Goal: Information Seeking & Learning: Learn about a topic

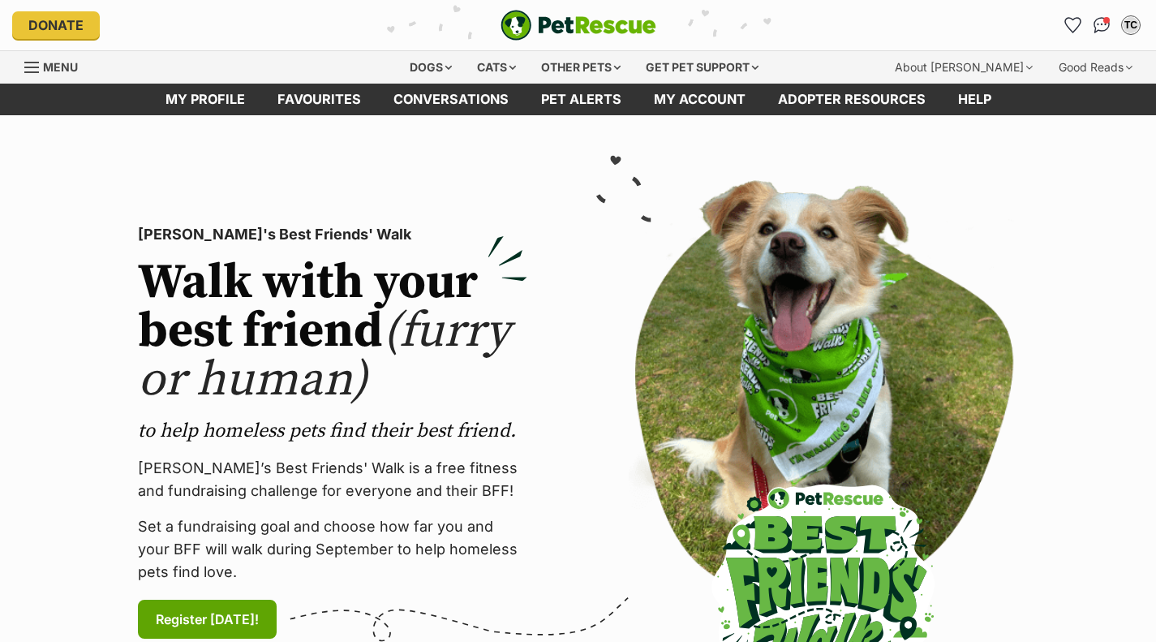
click at [398, 58] on div "Dogs" at bounding box center [430, 67] width 65 height 32
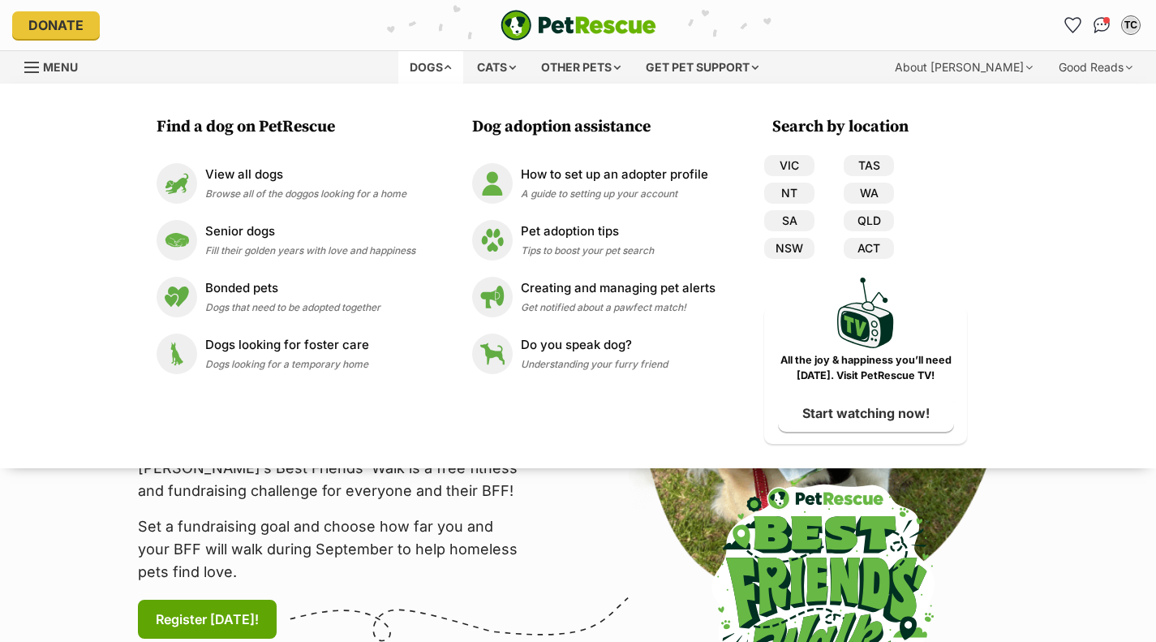
click at [328, 163] on link "View all dogs Browse all of the doggos looking for a home" at bounding box center [286, 183] width 259 height 41
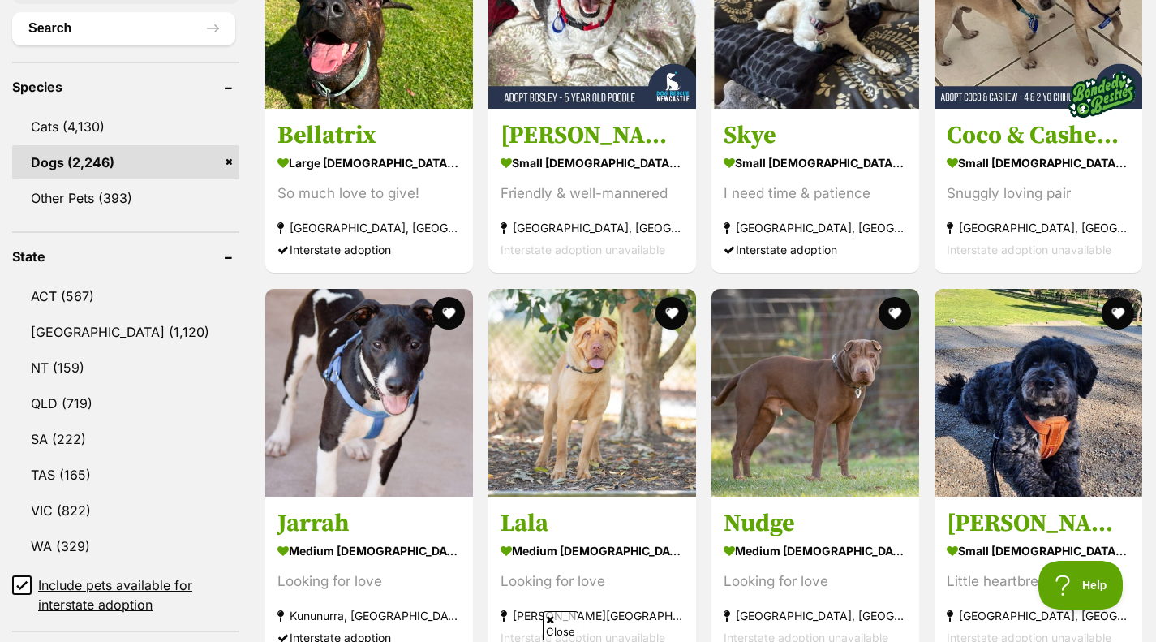
scroll to position [629, 0]
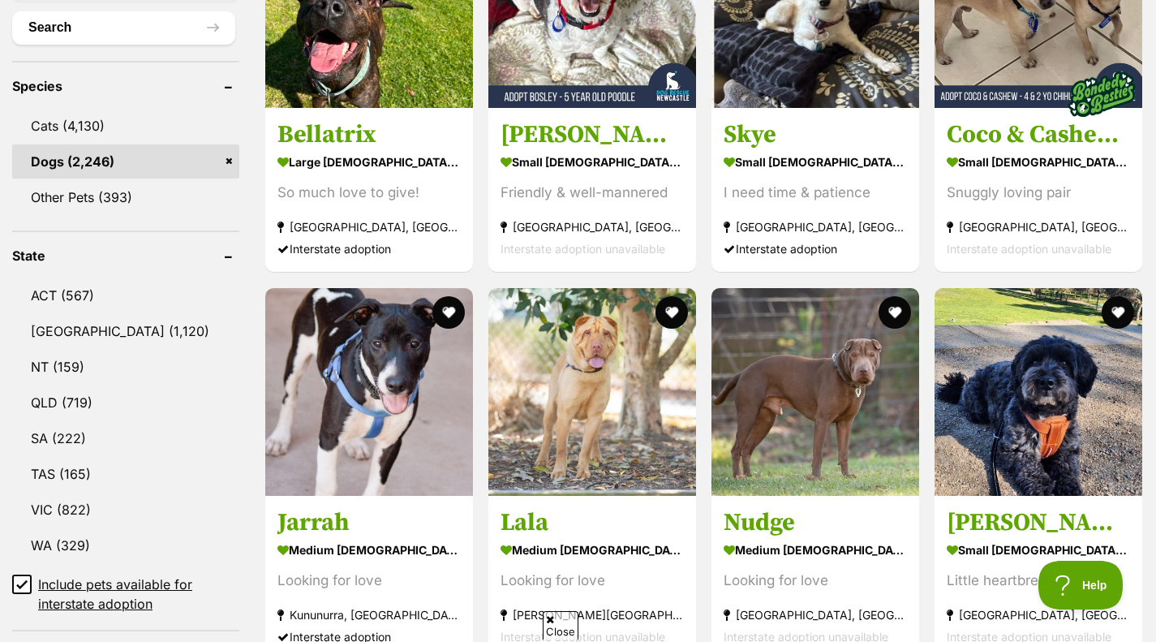
click at [103, 334] on link "[GEOGRAPHIC_DATA] (1,120)" at bounding box center [125, 331] width 227 height 34
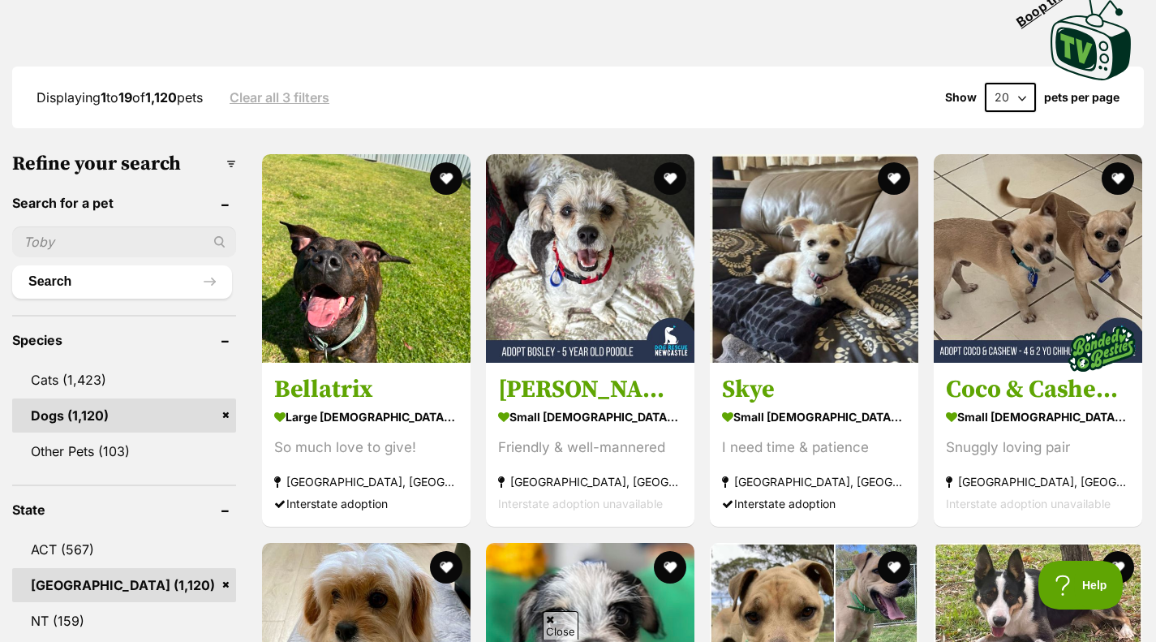
scroll to position [376, 0]
click at [1002, 89] on select "20 40 60" at bounding box center [1010, 96] width 51 height 29
select select "60"
click at [985, 82] on select "20 40 60" at bounding box center [1010, 96] width 51 height 29
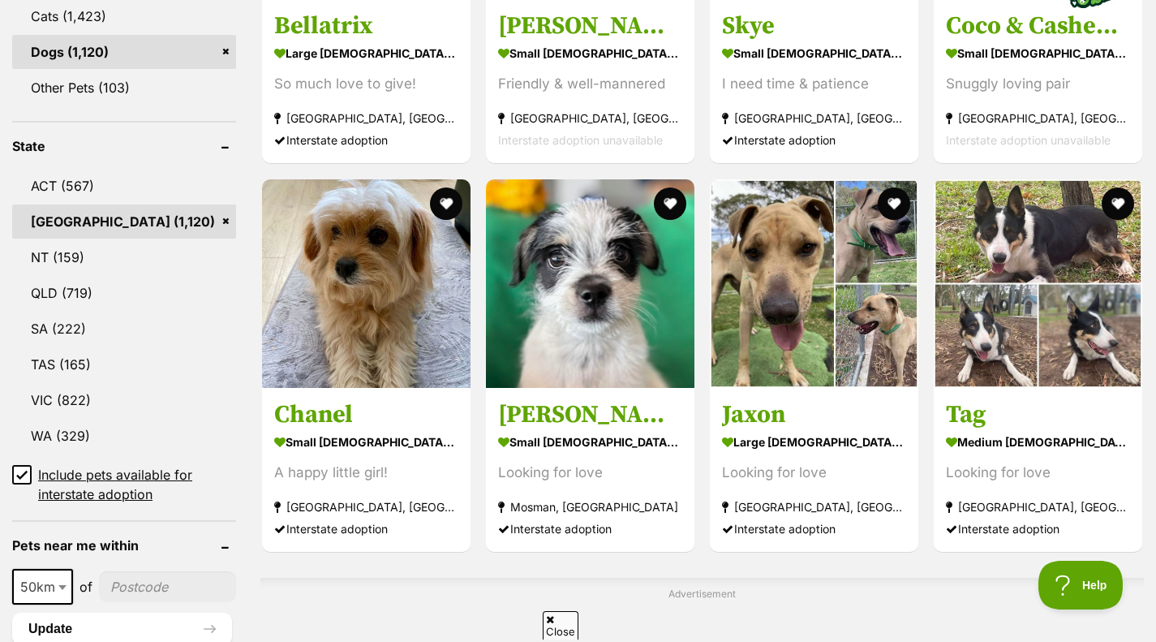
scroll to position [740, 0]
click at [605, 311] on img at bounding box center [590, 282] width 208 height 208
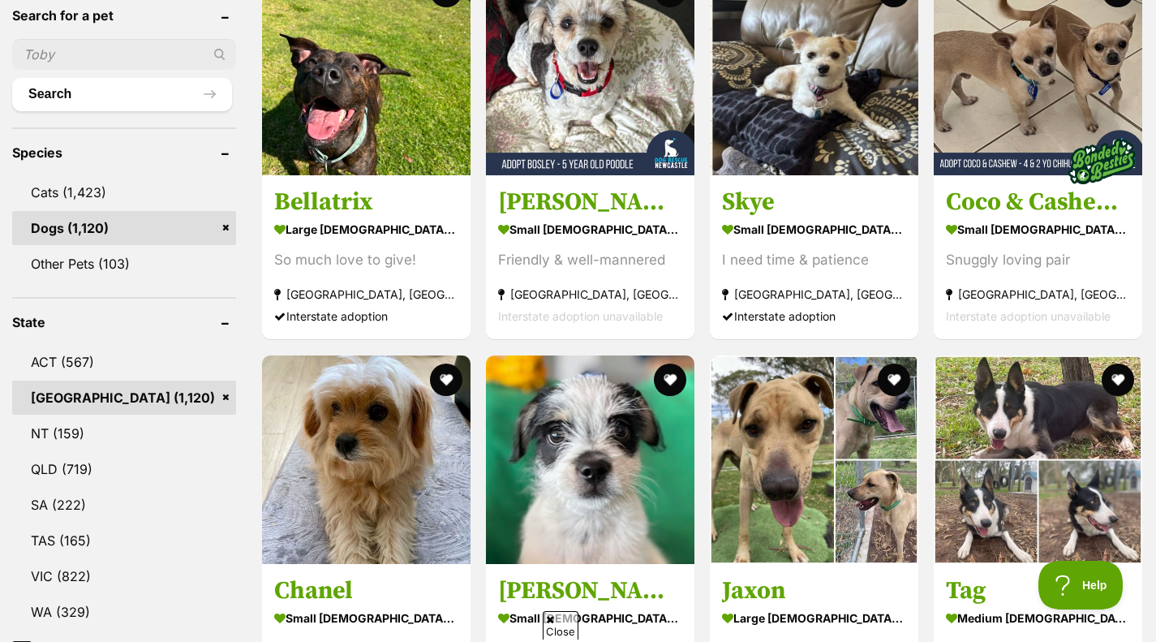
scroll to position [465, 0]
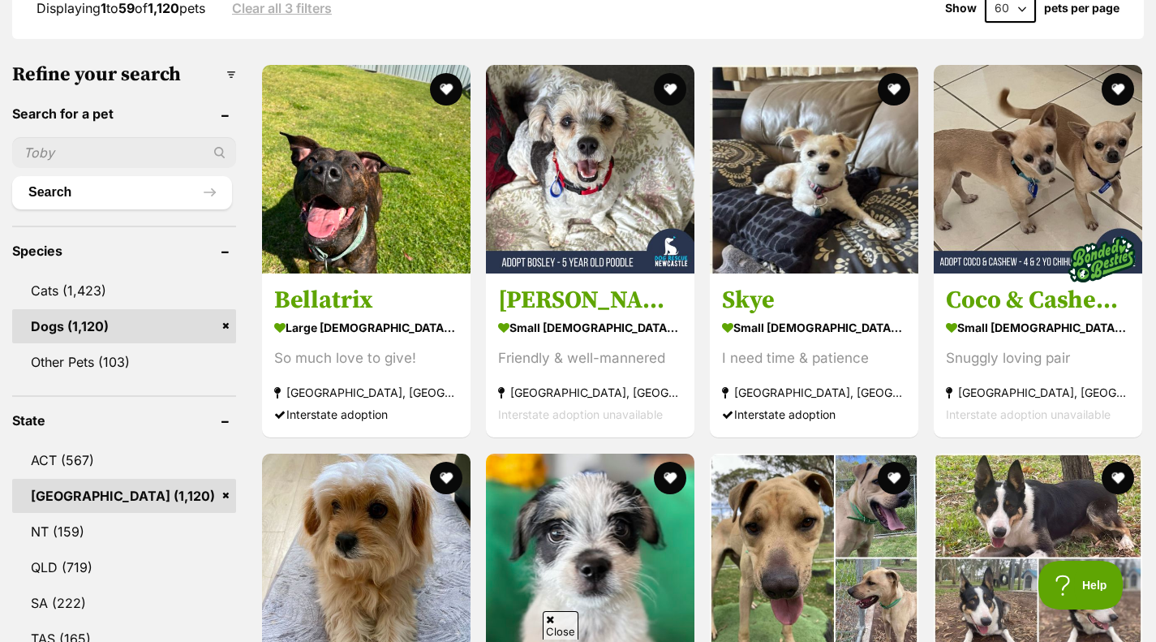
click at [1008, 233] on img at bounding box center [1038, 169] width 208 height 208
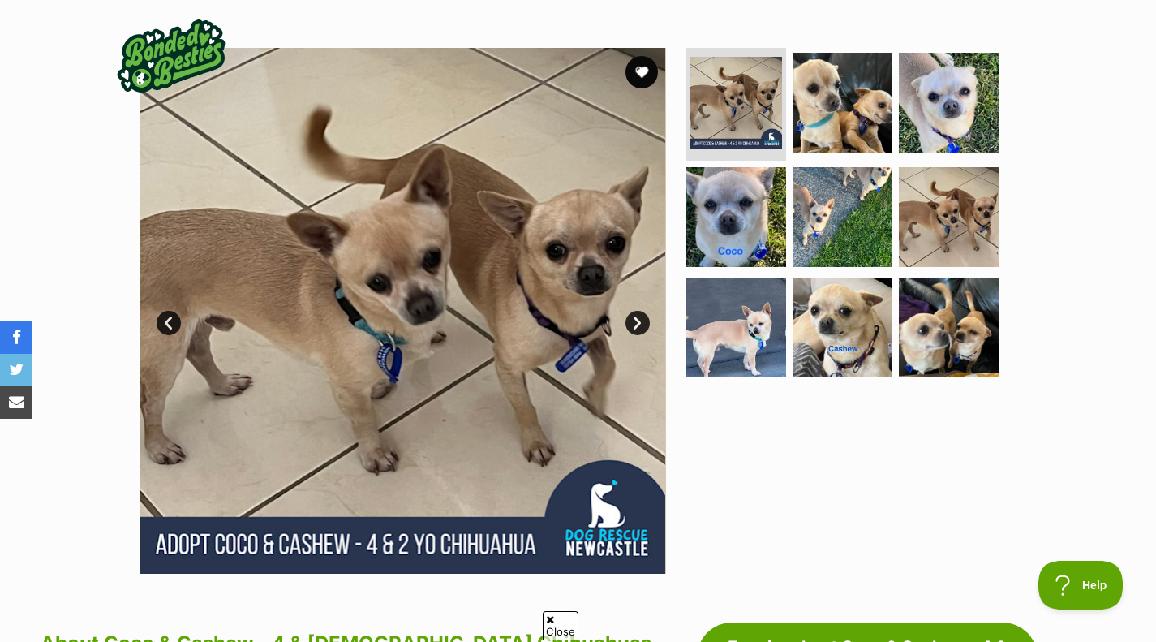
scroll to position [326, 0]
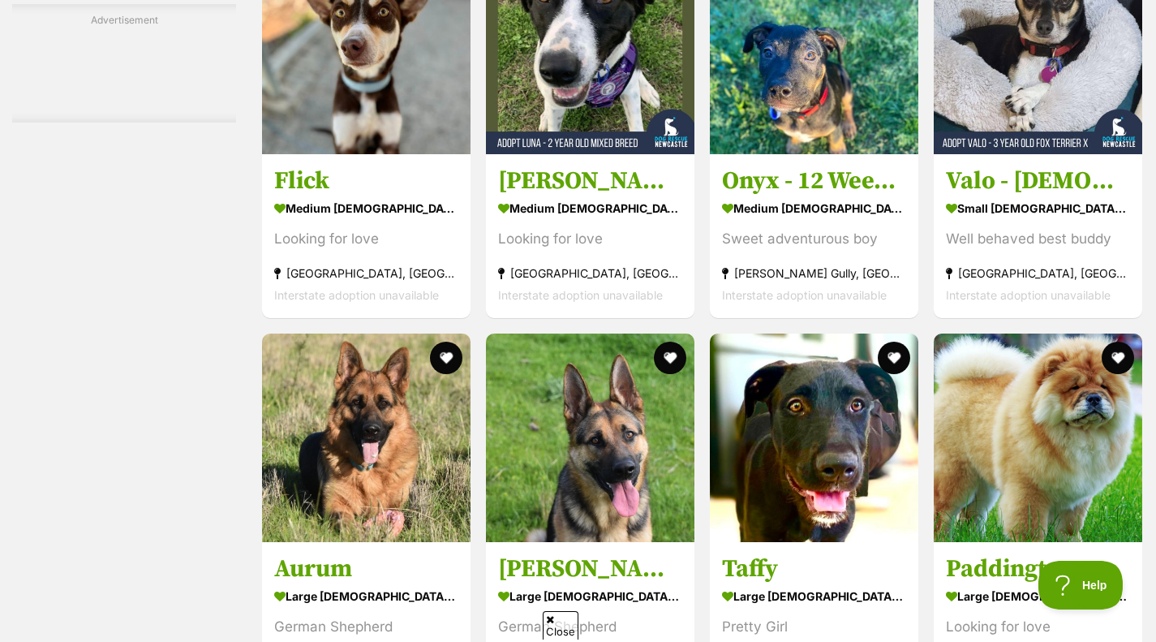
scroll to position [4472, 0]
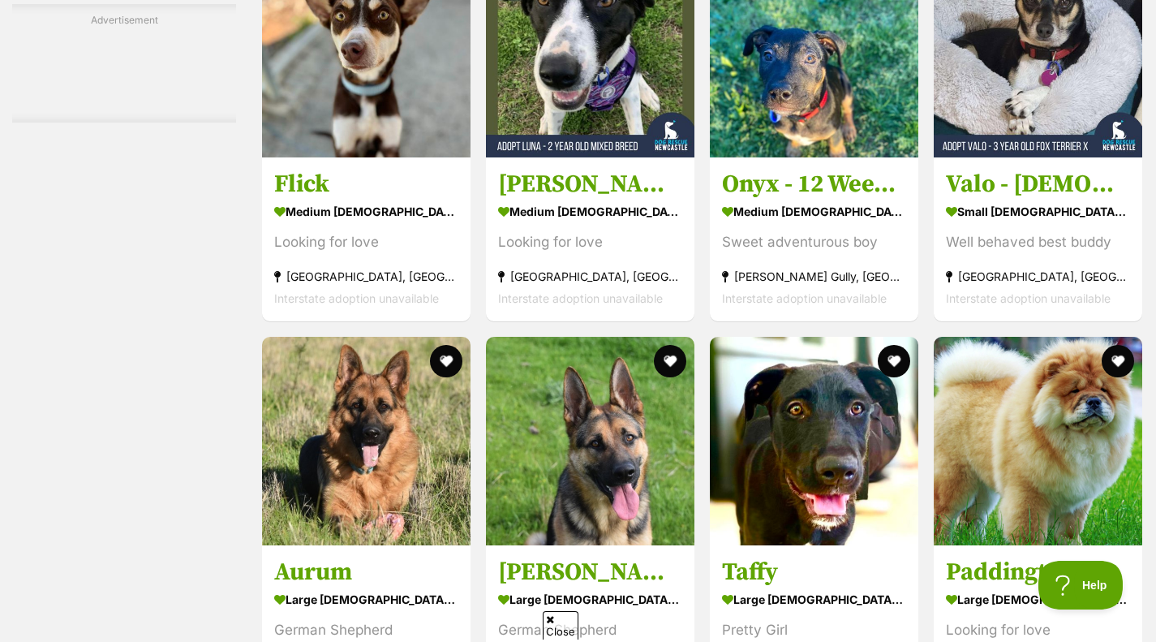
click at [982, 388] on img at bounding box center [1038, 441] width 208 height 208
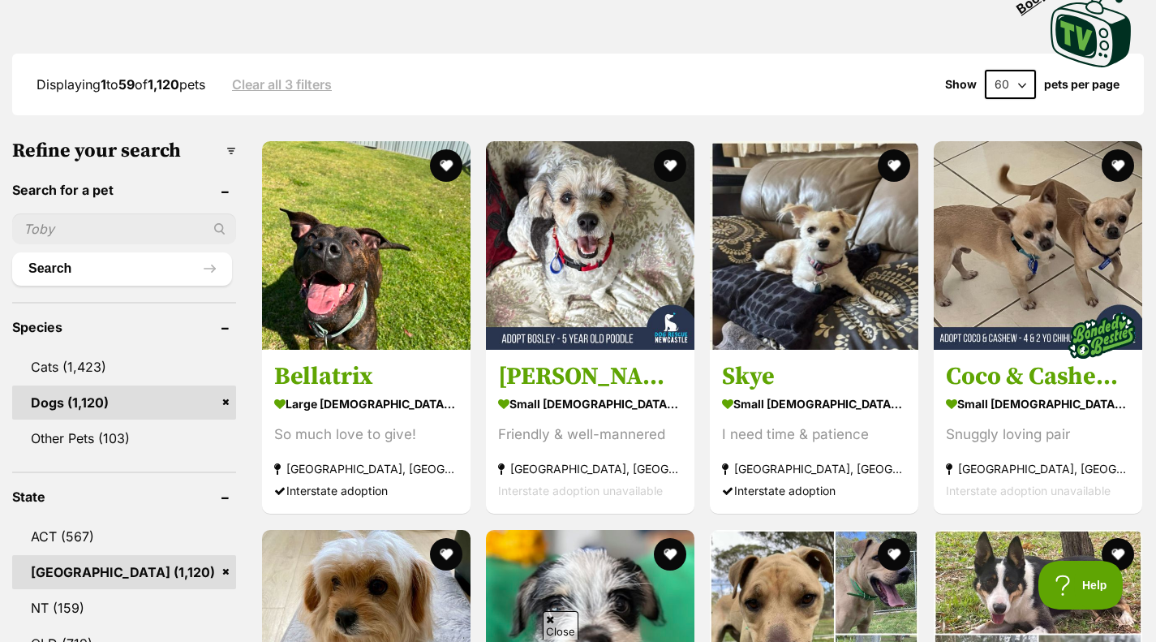
scroll to position [390, 0]
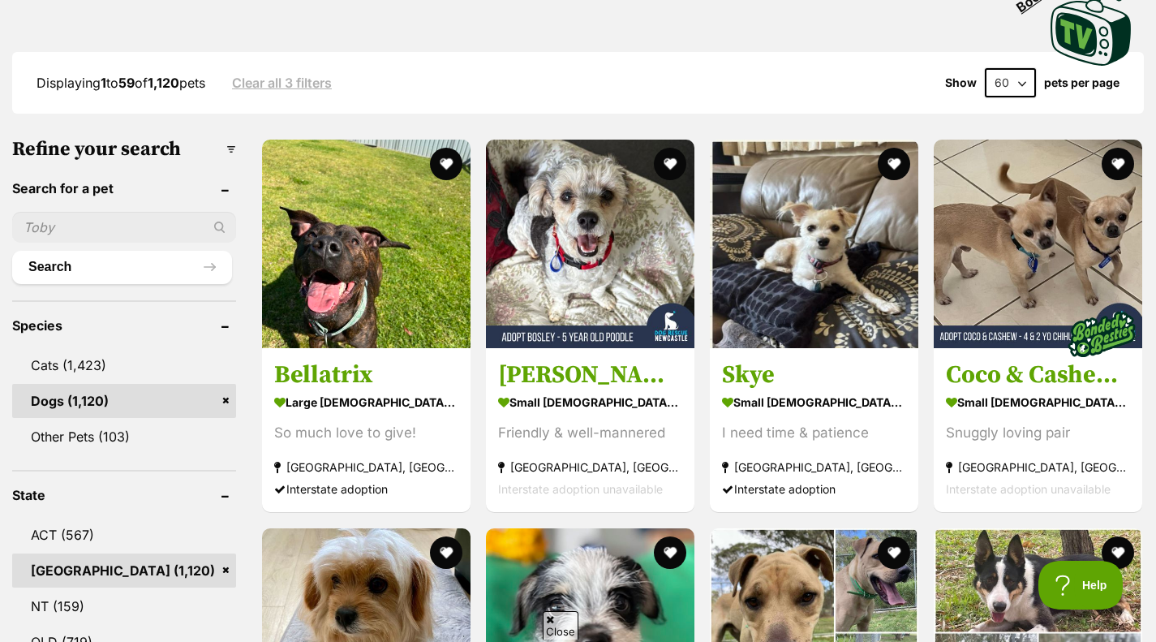
click at [1127, 162] on button "favourite" at bounding box center [1117, 164] width 32 height 32
click at [1033, 324] on img at bounding box center [1038, 244] width 208 height 208
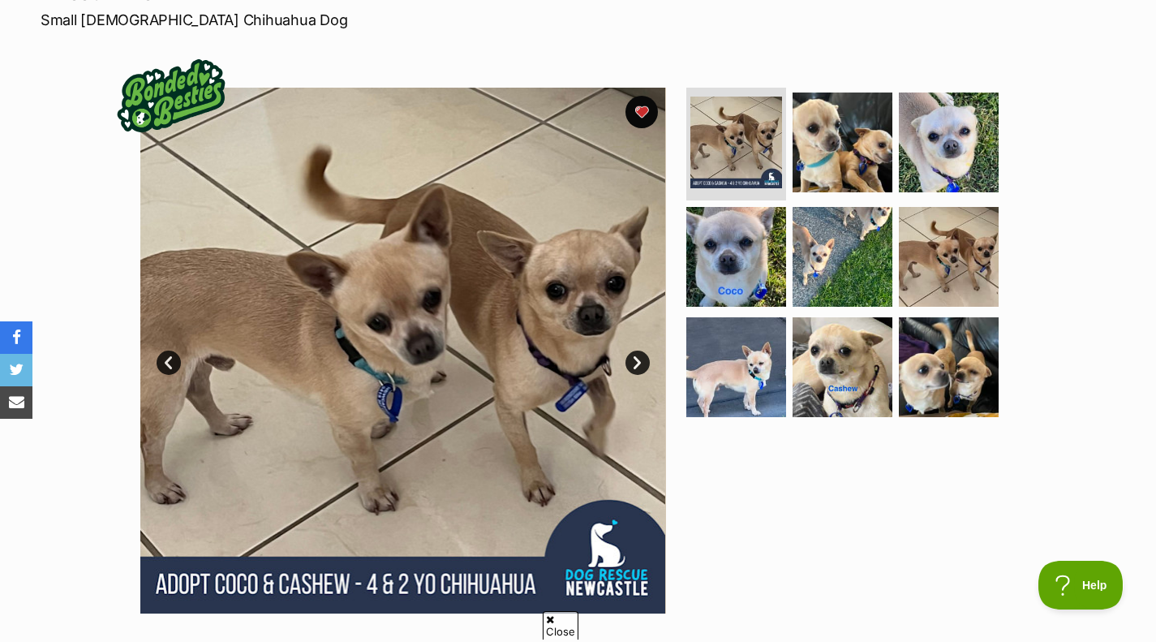
scroll to position [288, 0]
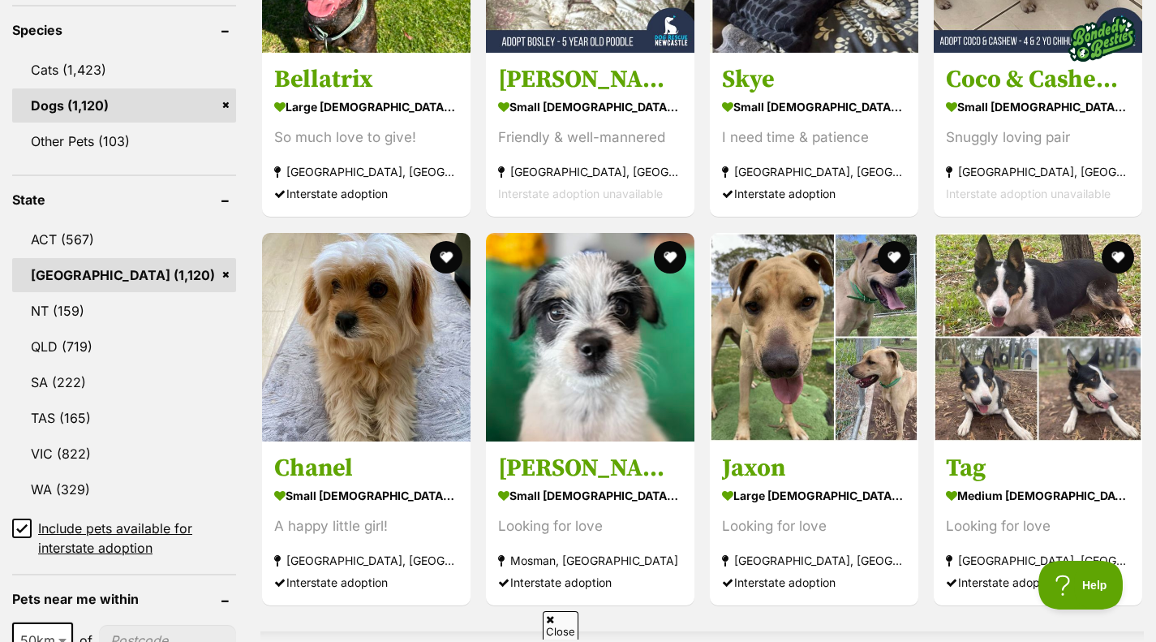
scroll to position [686, 0]
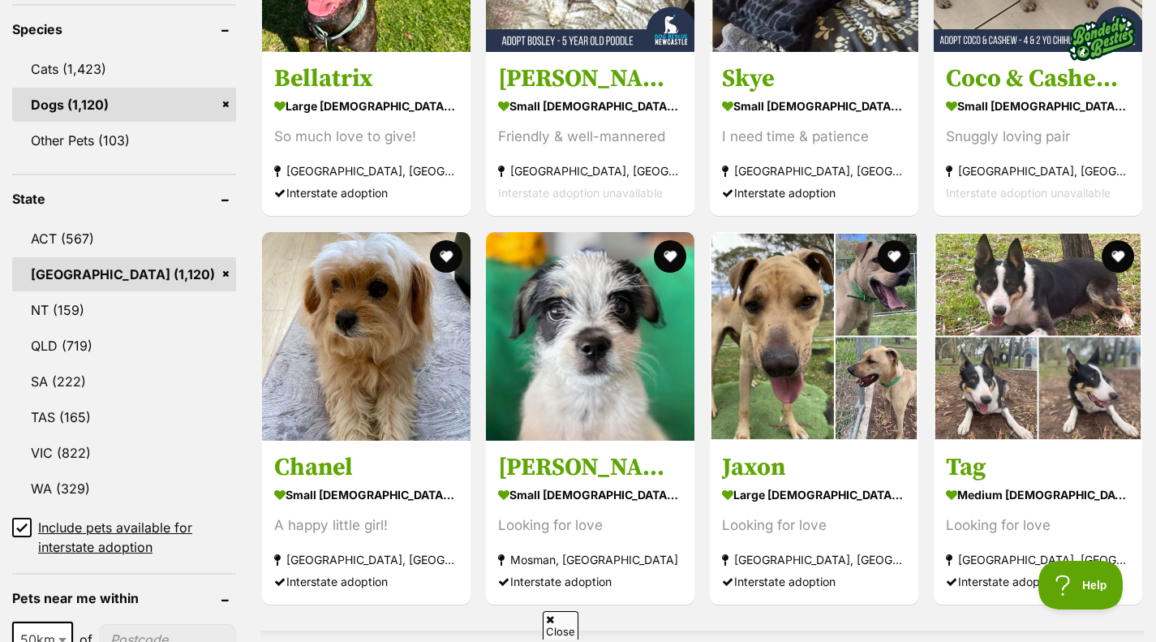
click at [225, 269] on link "[GEOGRAPHIC_DATA] (1,120)" at bounding box center [124, 274] width 224 height 34
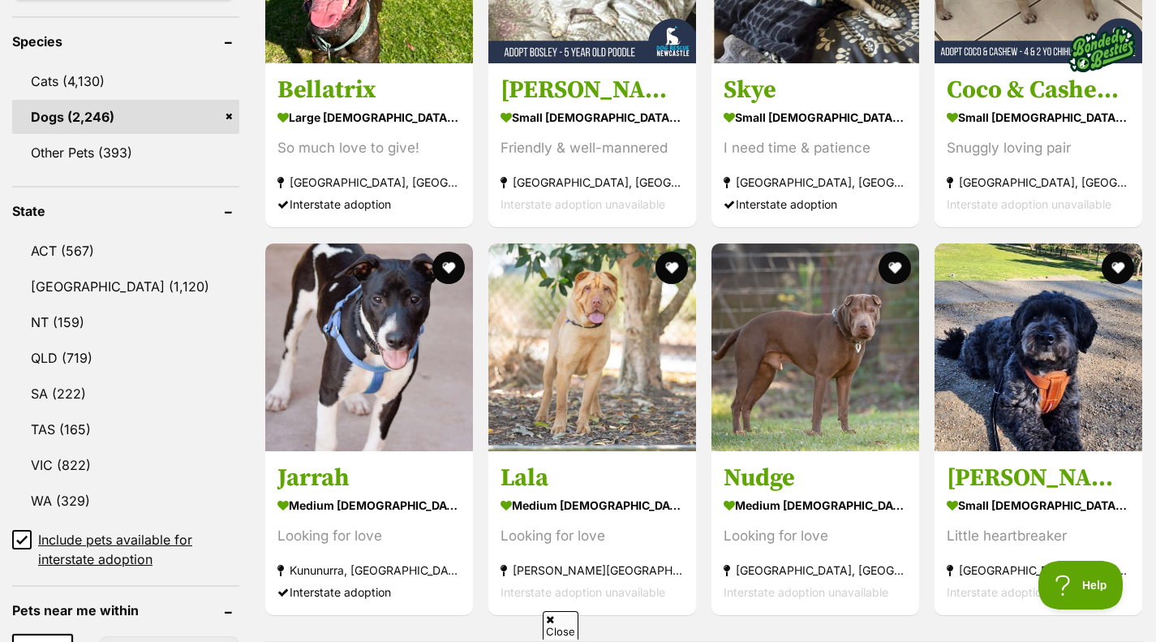
scroll to position [676, 0]
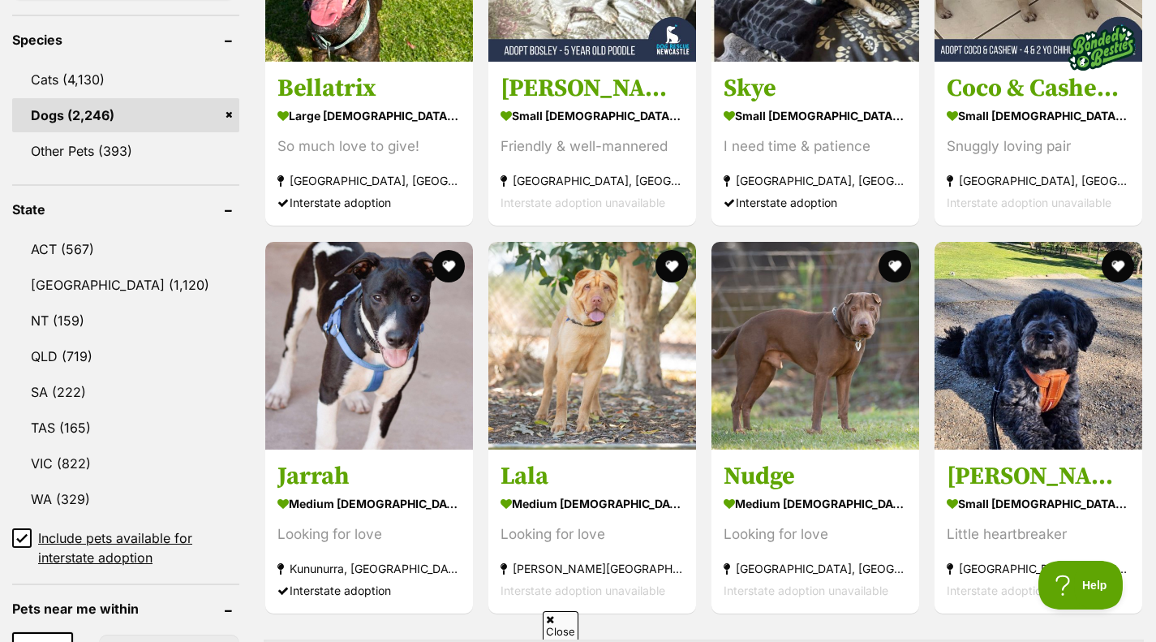
click at [63, 457] on link "VIC (822)" at bounding box center [125, 463] width 227 height 34
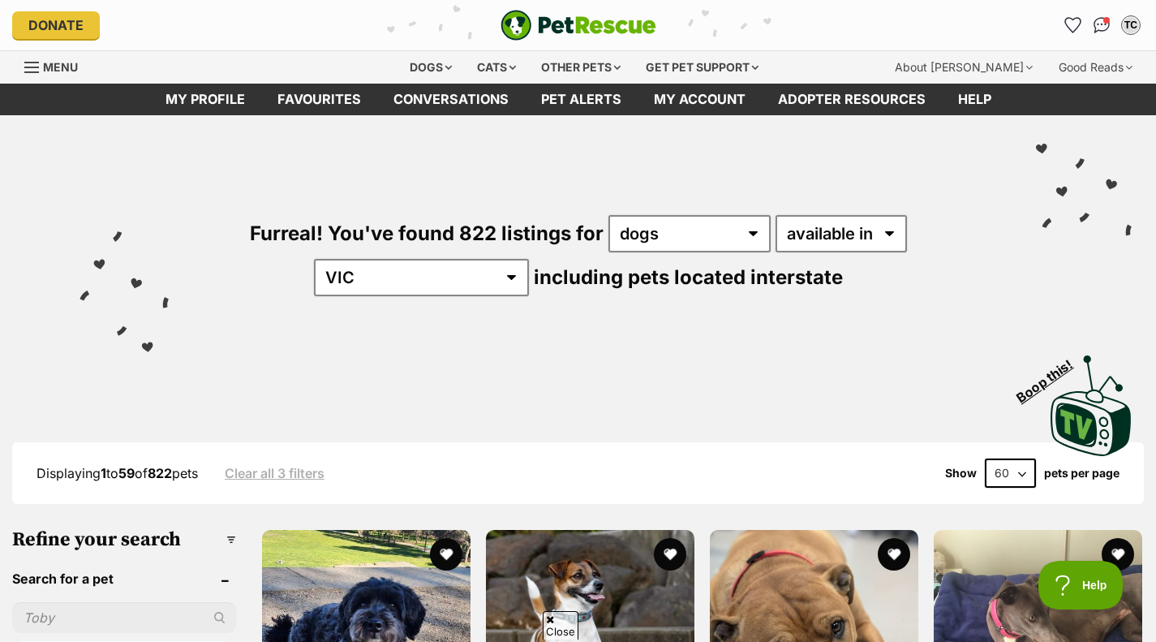
scroll to position [240, 0]
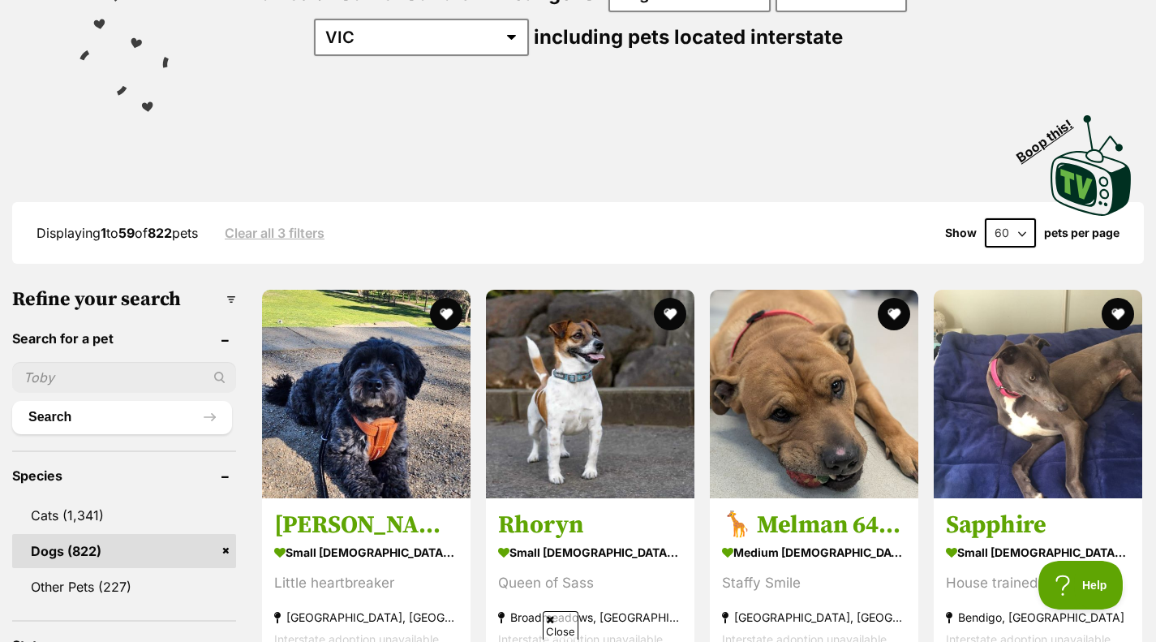
click at [384, 463] on img at bounding box center [366, 394] width 208 height 208
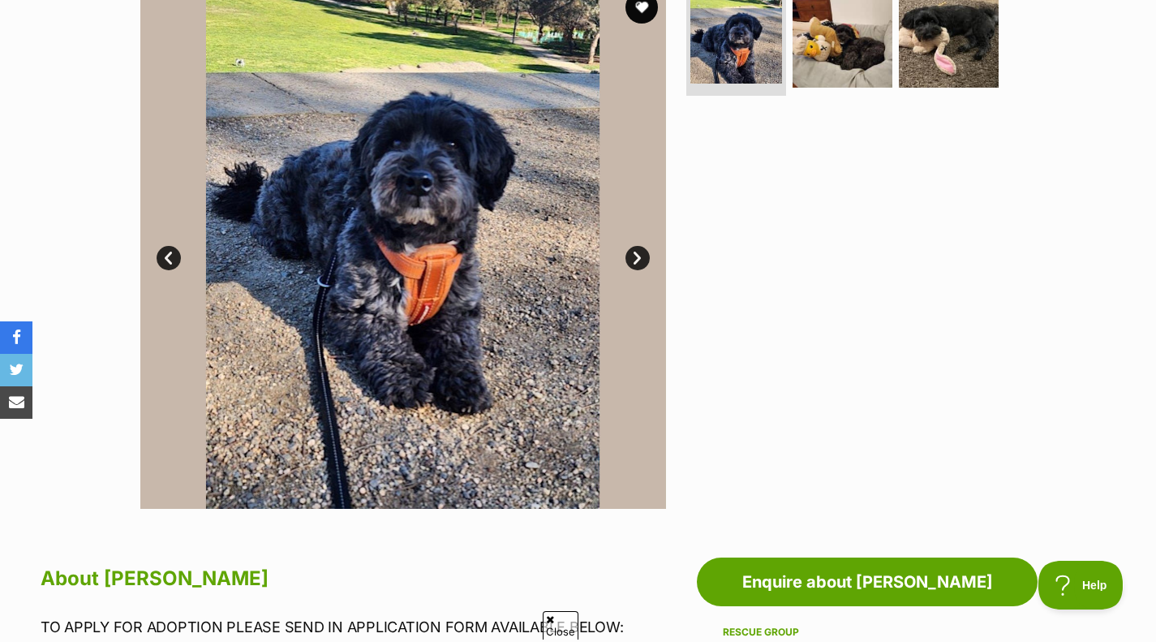
scroll to position [306, 0]
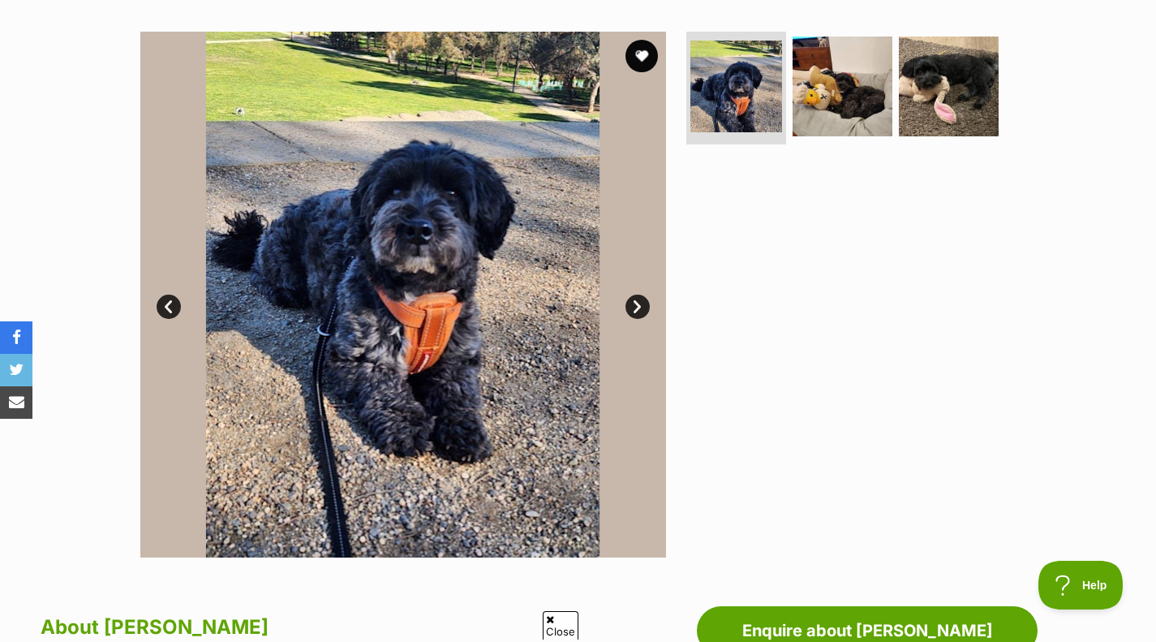
click at [638, 50] on button "favourite" at bounding box center [641, 56] width 32 height 32
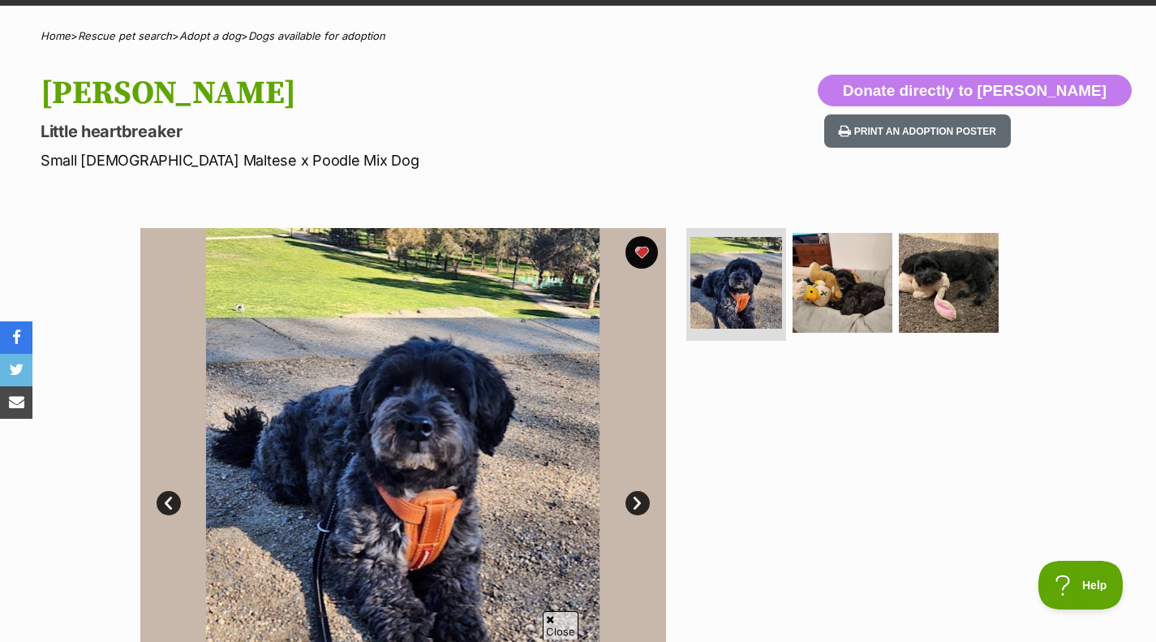
scroll to position [109, 0]
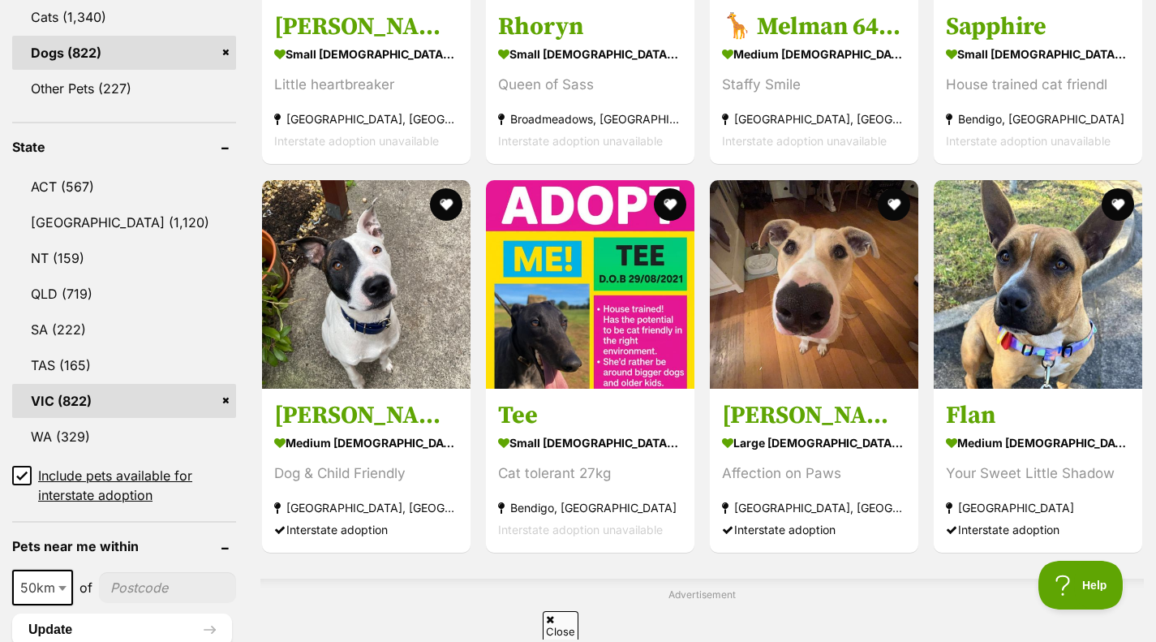
scroll to position [737, 0]
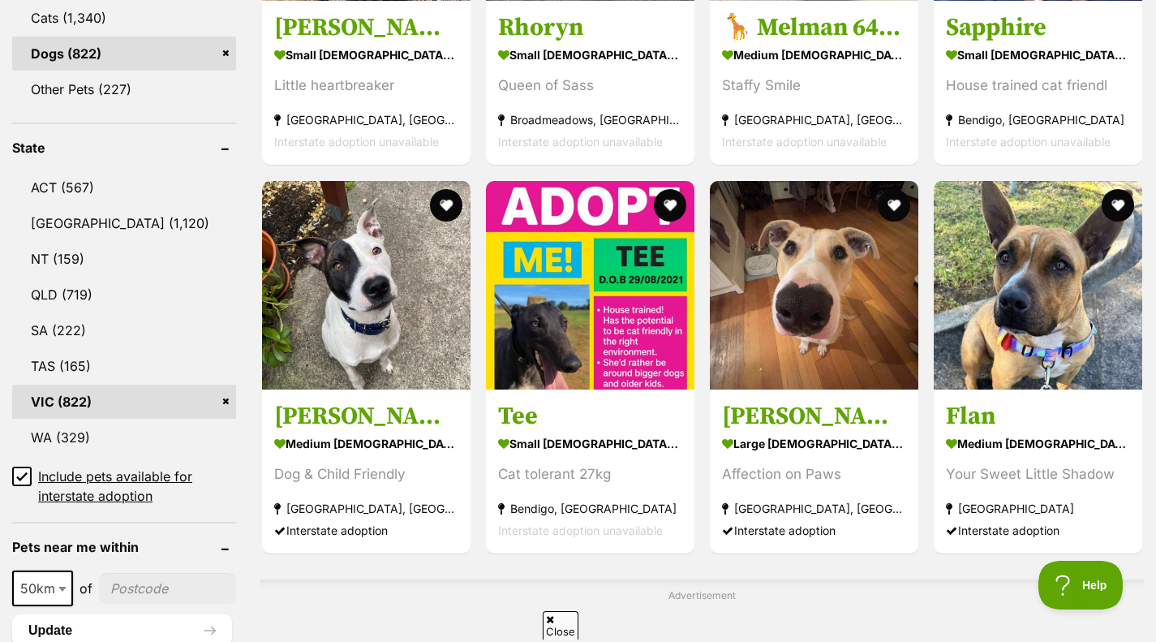
click at [225, 400] on link "VIC (822)" at bounding box center [124, 401] width 224 height 34
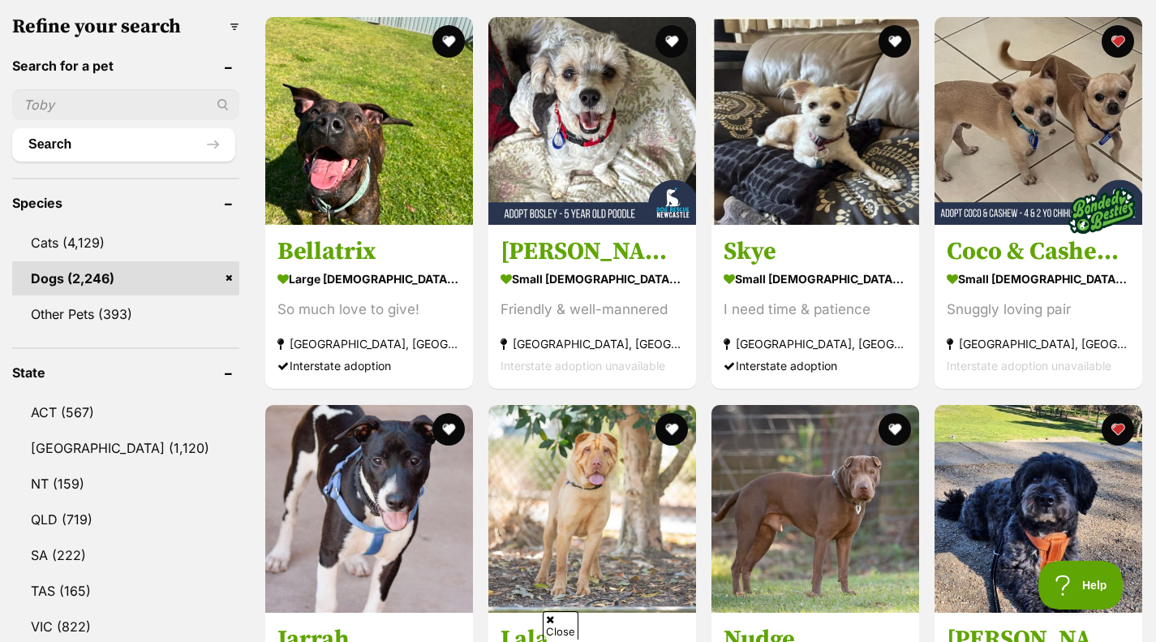
scroll to position [513, 0]
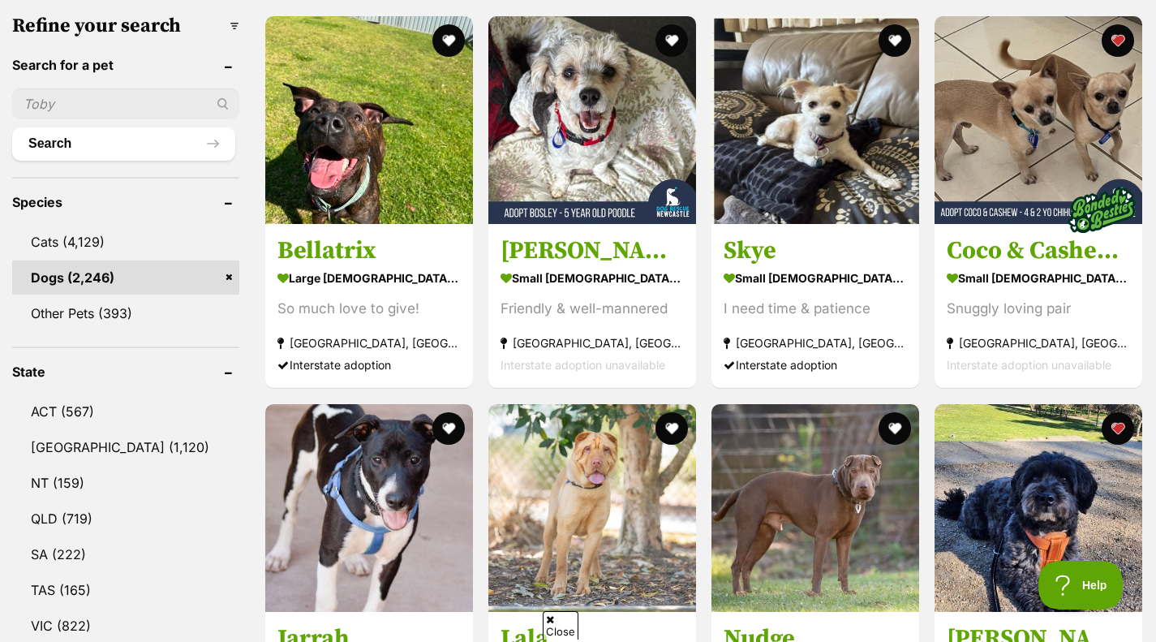
click at [84, 446] on link "NSW (1,120)" at bounding box center [125, 447] width 227 height 34
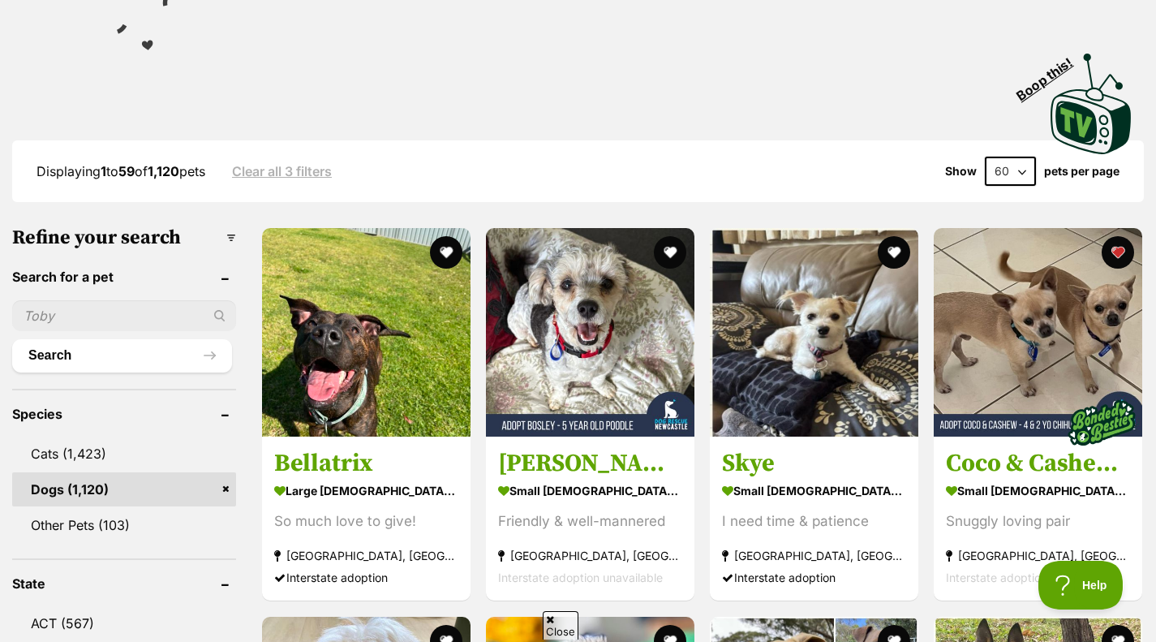
scroll to position [303, 0]
click at [1032, 354] on img at bounding box center [1038, 331] width 208 height 208
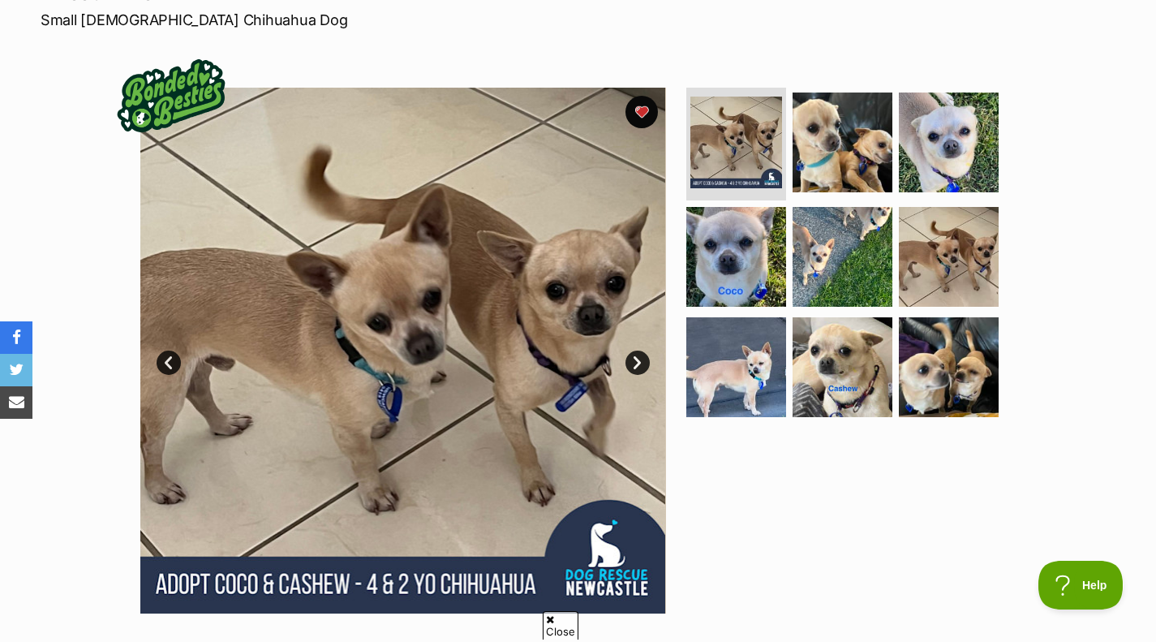
scroll to position [283, 0]
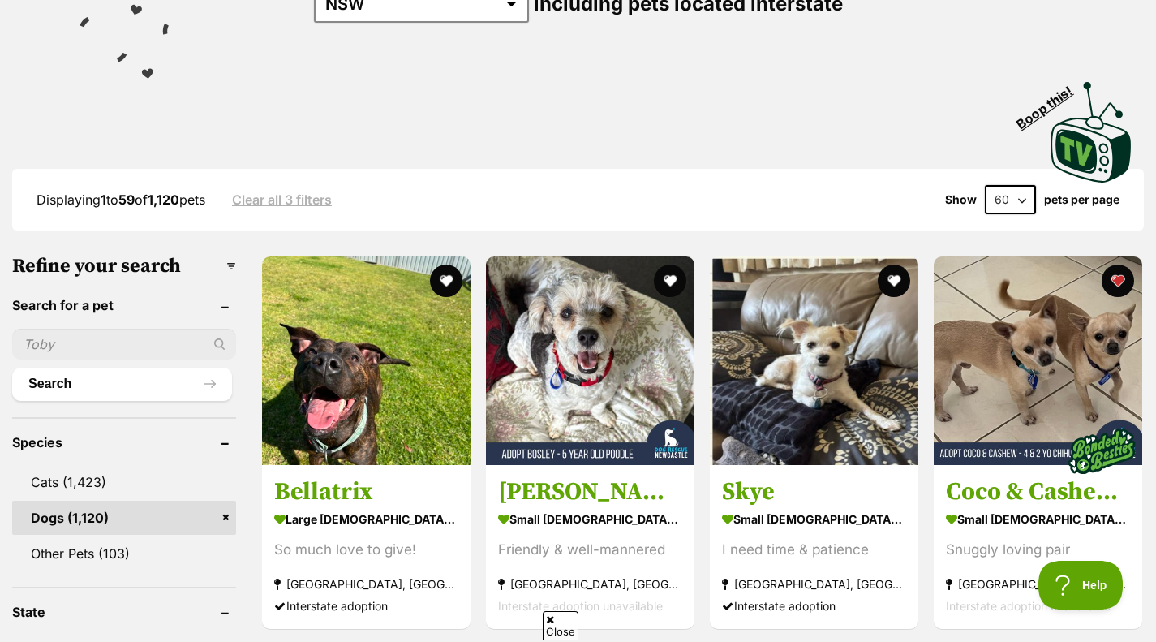
scroll to position [271, 0]
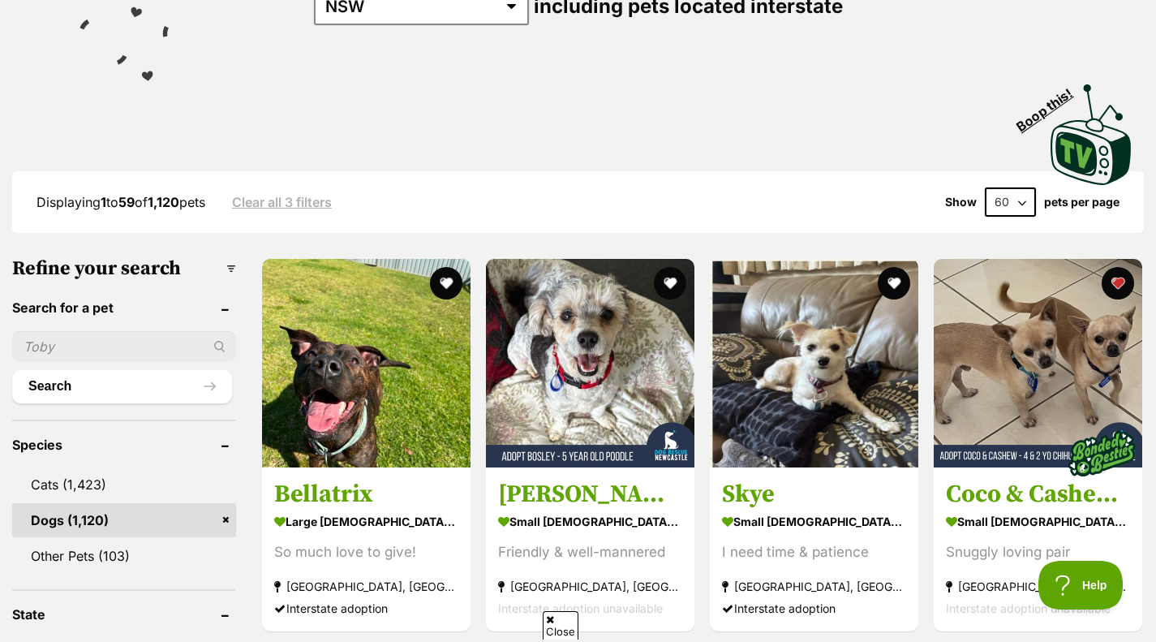
click at [975, 366] on img at bounding box center [1038, 363] width 208 height 208
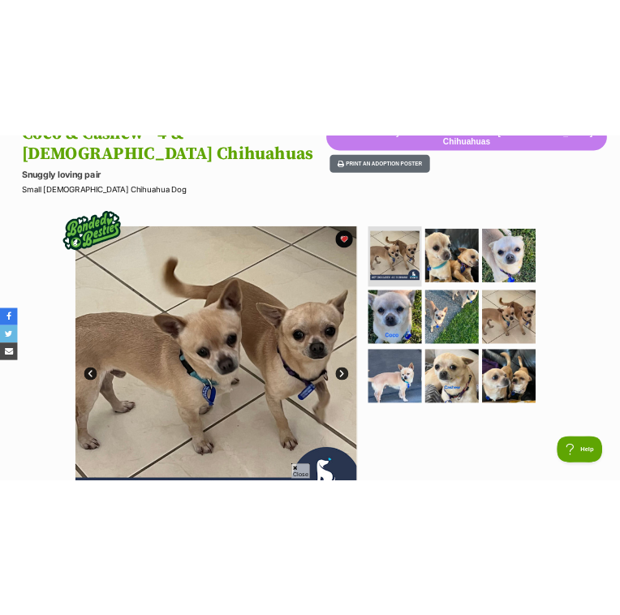
scroll to position [197, 0]
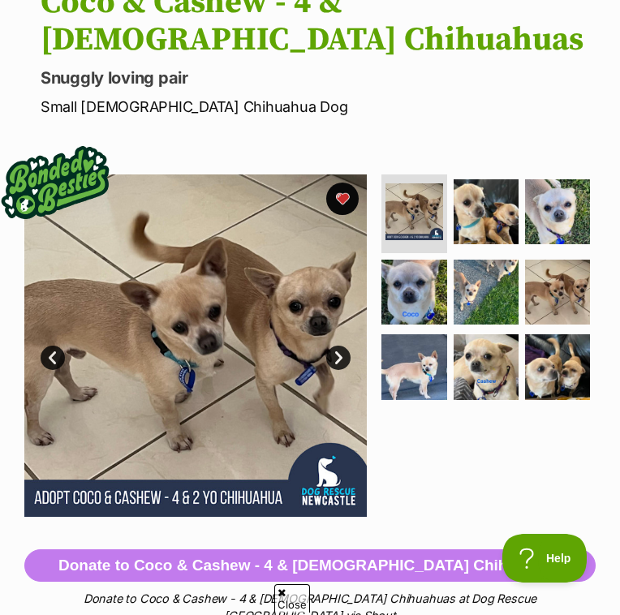
click at [491, 211] on img at bounding box center [485, 211] width 65 height 65
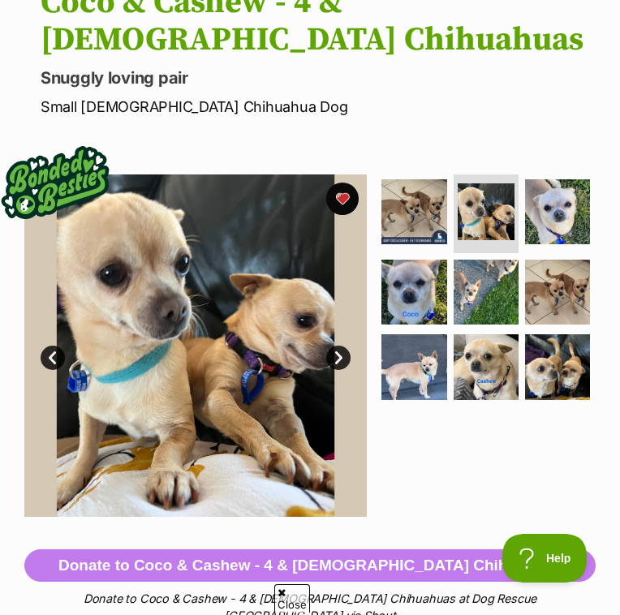
click at [521, 217] on ul at bounding box center [486, 292] width 217 height 236
click at [532, 234] on img at bounding box center [557, 211] width 65 height 65
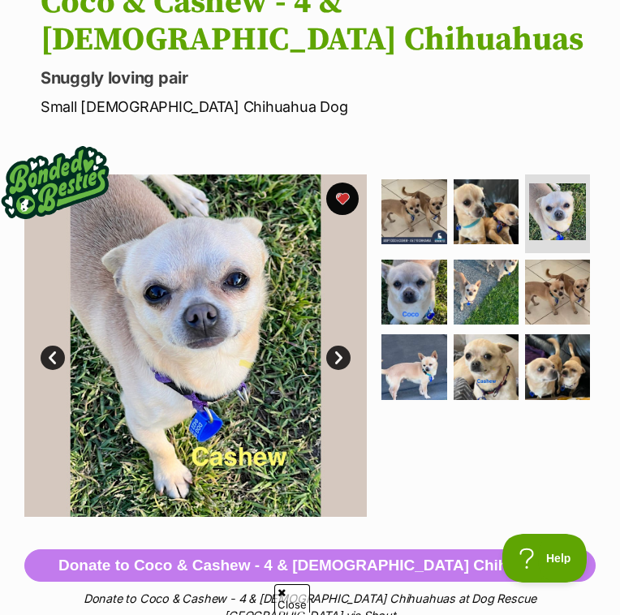
click at [421, 268] on img at bounding box center [413, 292] width 65 height 65
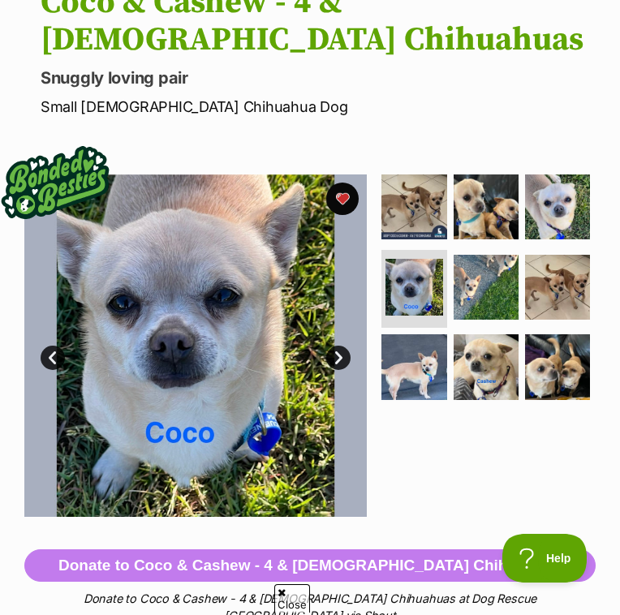
click at [479, 280] on img at bounding box center [485, 287] width 65 height 65
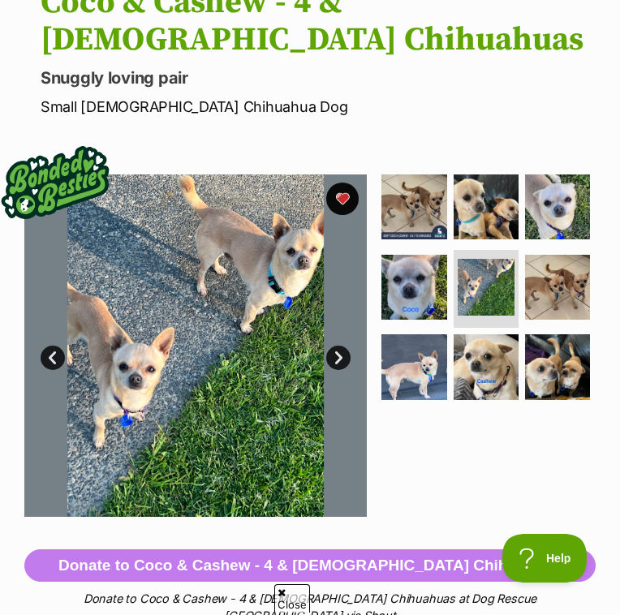
click at [554, 284] on img at bounding box center [557, 287] width 65 height 65
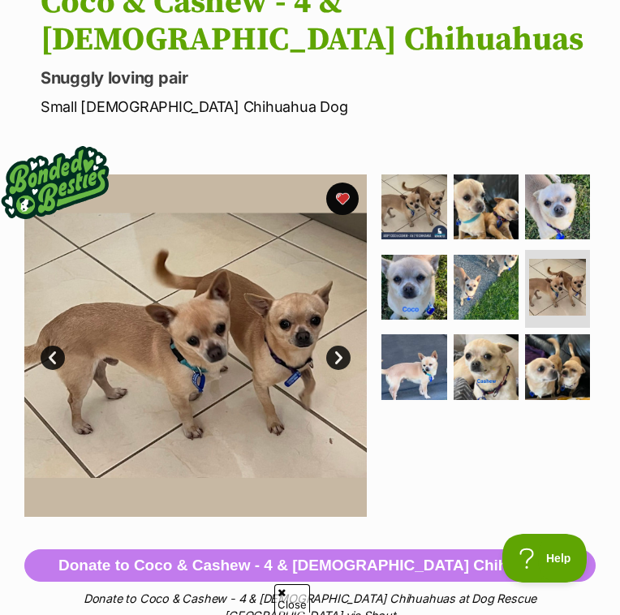
click at [406, 349] on img at bounding box center [413, 366] width 65 height 65
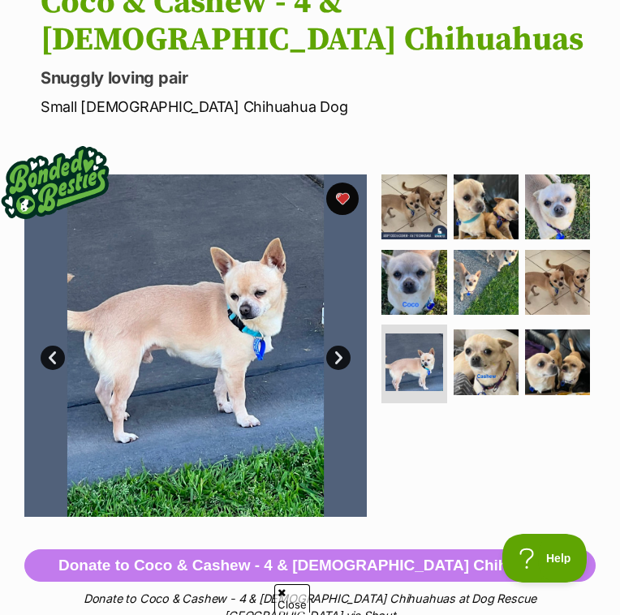
click at [470, 350] on img at bounding box center [485, 361] width 65 height 65
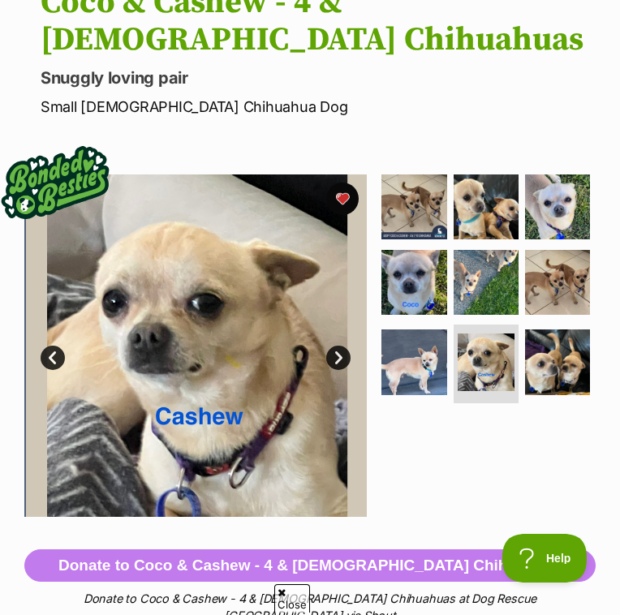
click at [556, 353] on img at bounding box center [557, 361] width 65 height 65
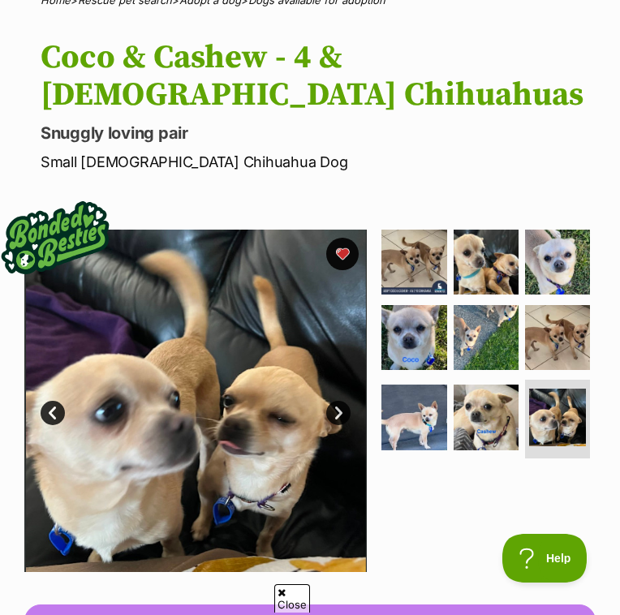
scroll to position [85, 0]
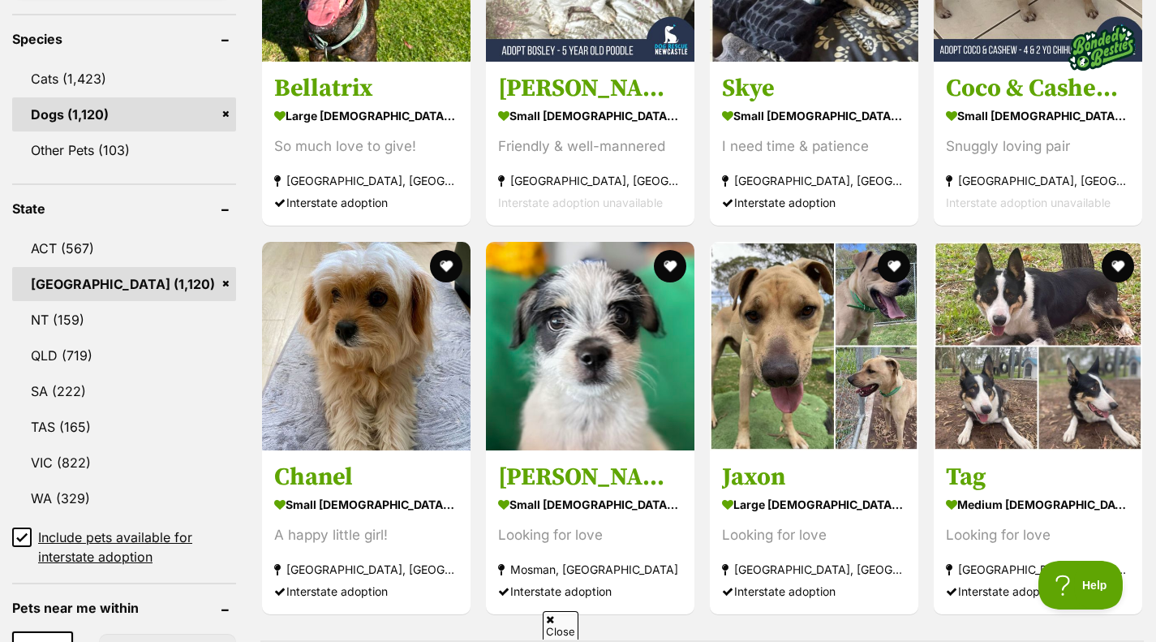
scroll to position [680, 0]
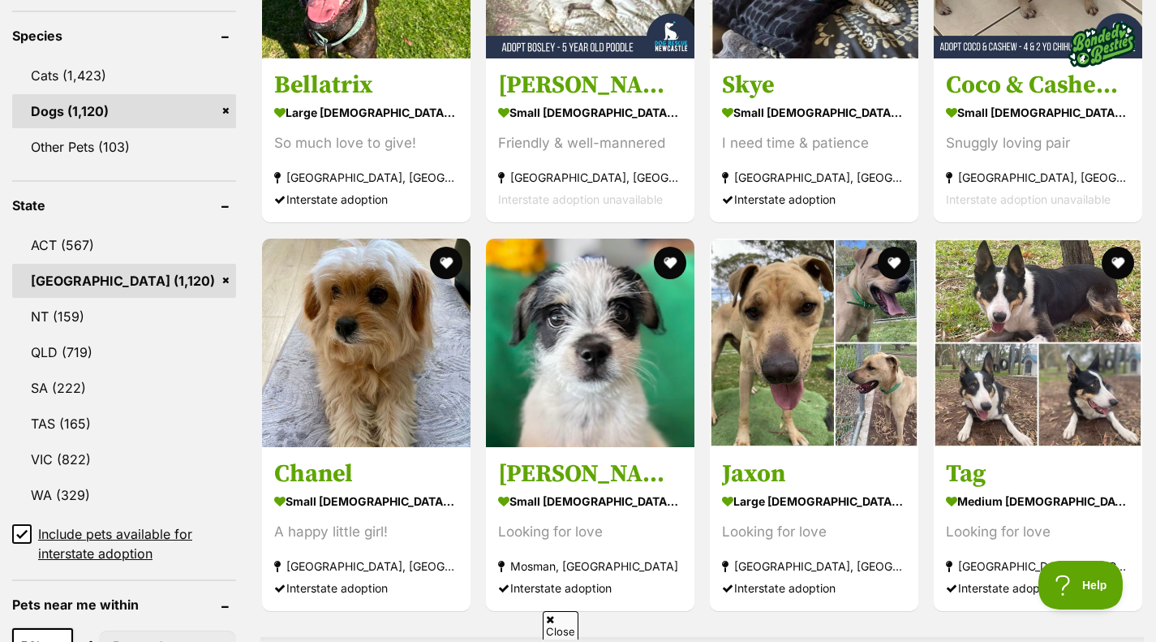
click at [220, 277] on link "[GEOGRAPHIC_DATA] (1,120)" at bounding box center [124, 281] width 224 height 34
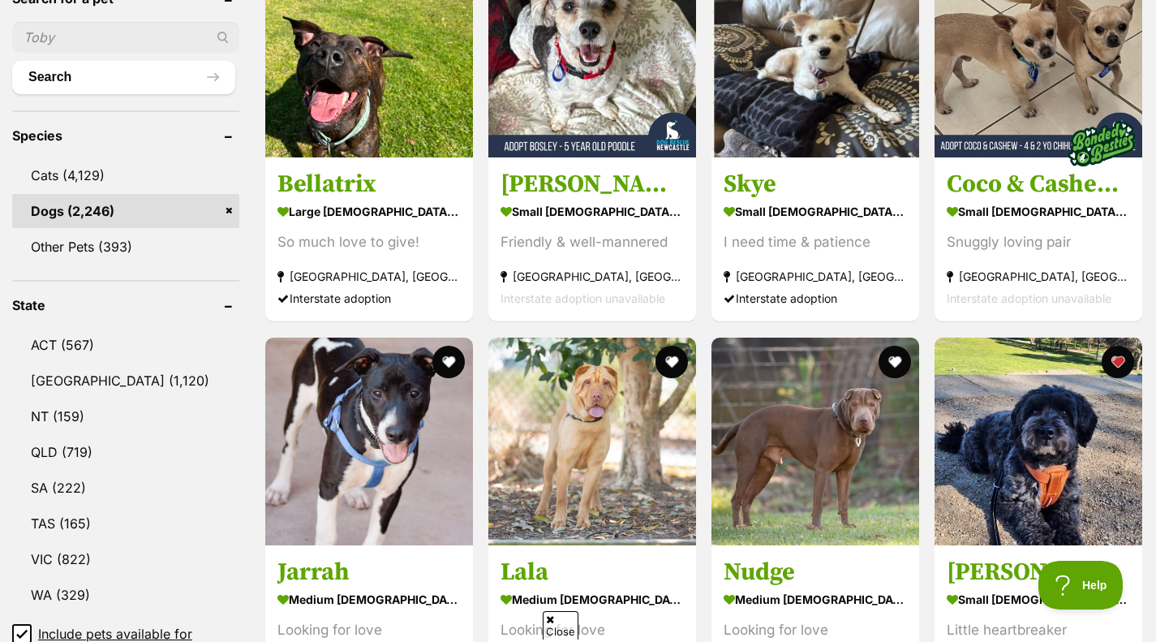
scroll to position [581, 0]
click at [89, 342] on link "ACT (567)" at bounding box center [125, 344] width 227 height 34
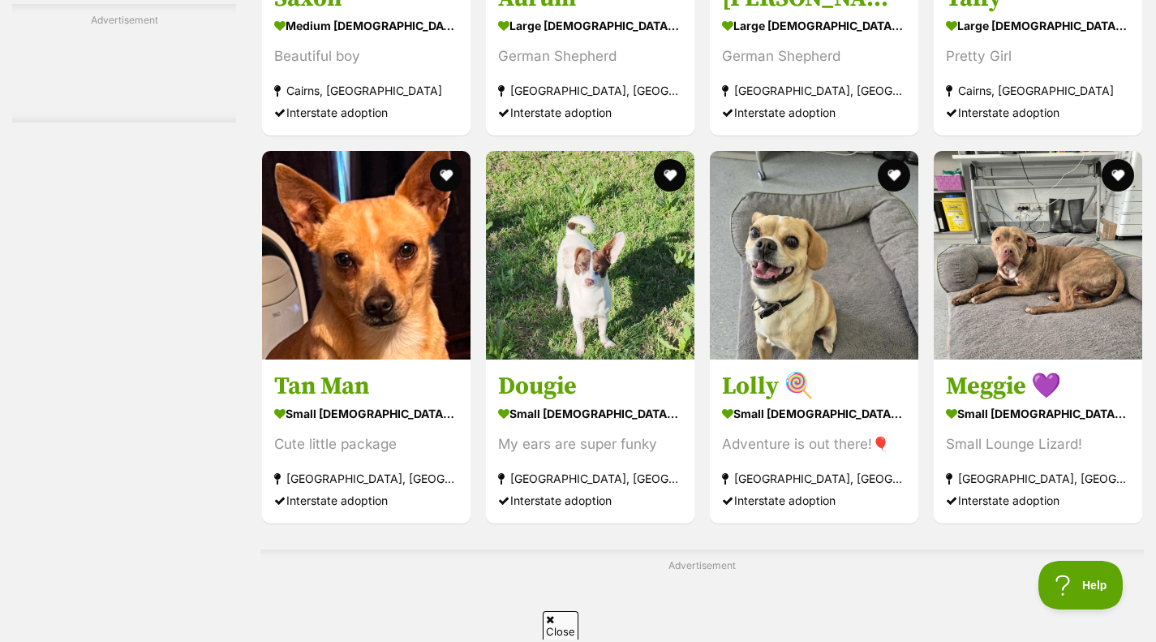
scroll to position [3183, 0]
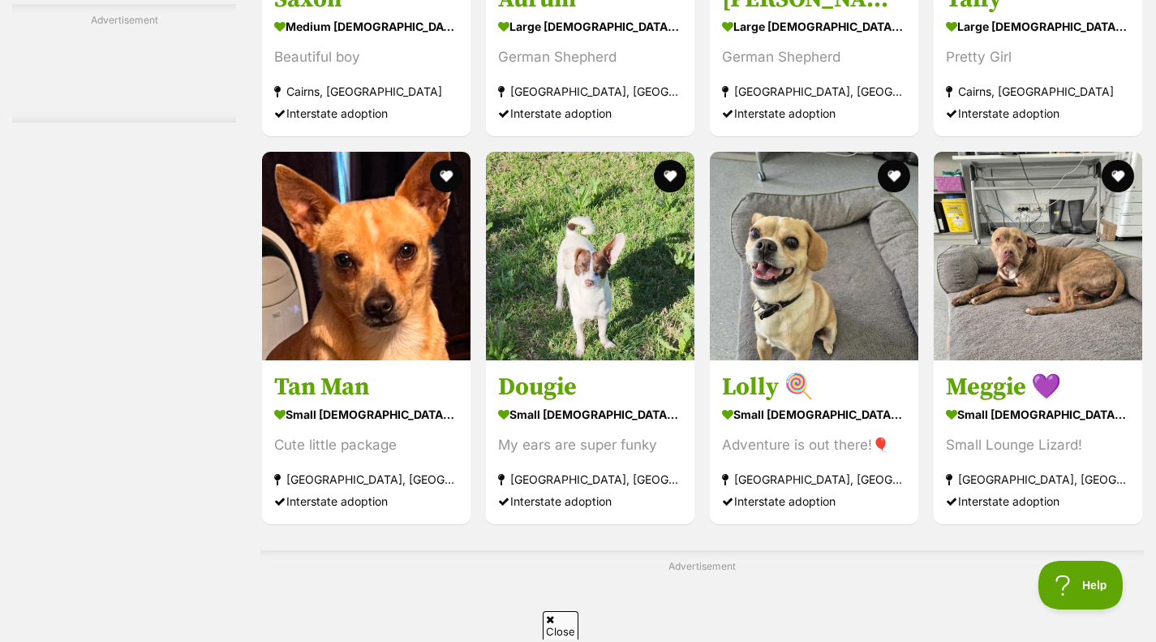
click at [796, 466] on section "small male Dog Adventure is out there!🎈 Queanbeyan, NSW Interstate adoption" at bounding box center [814, 456] width 184 height 109
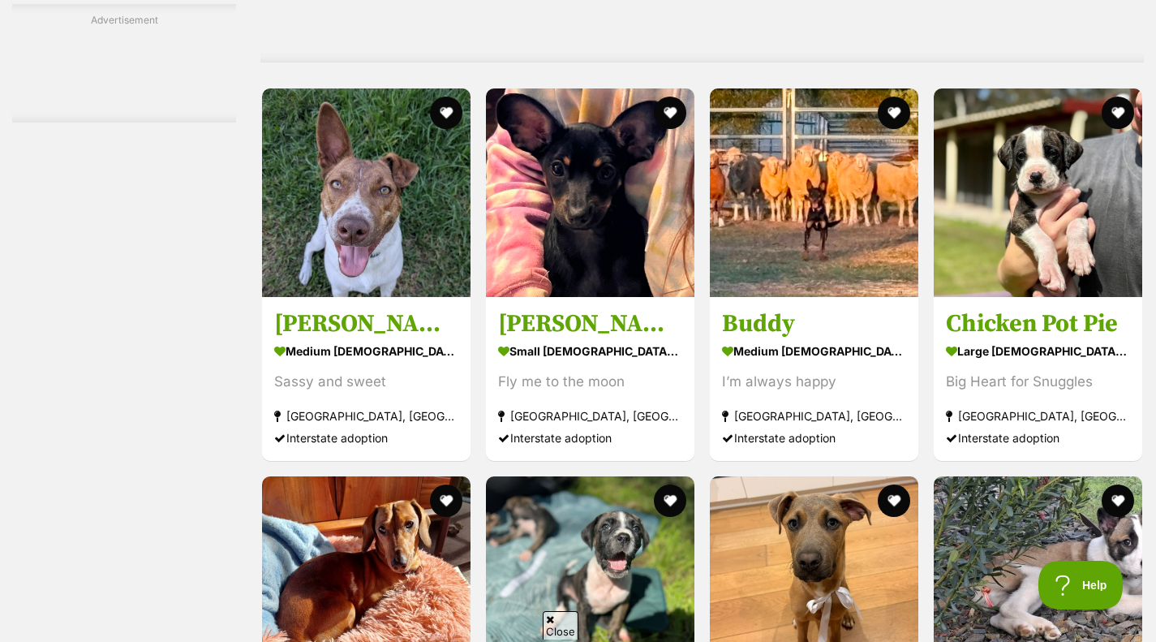
scroll to position [4322, 0]
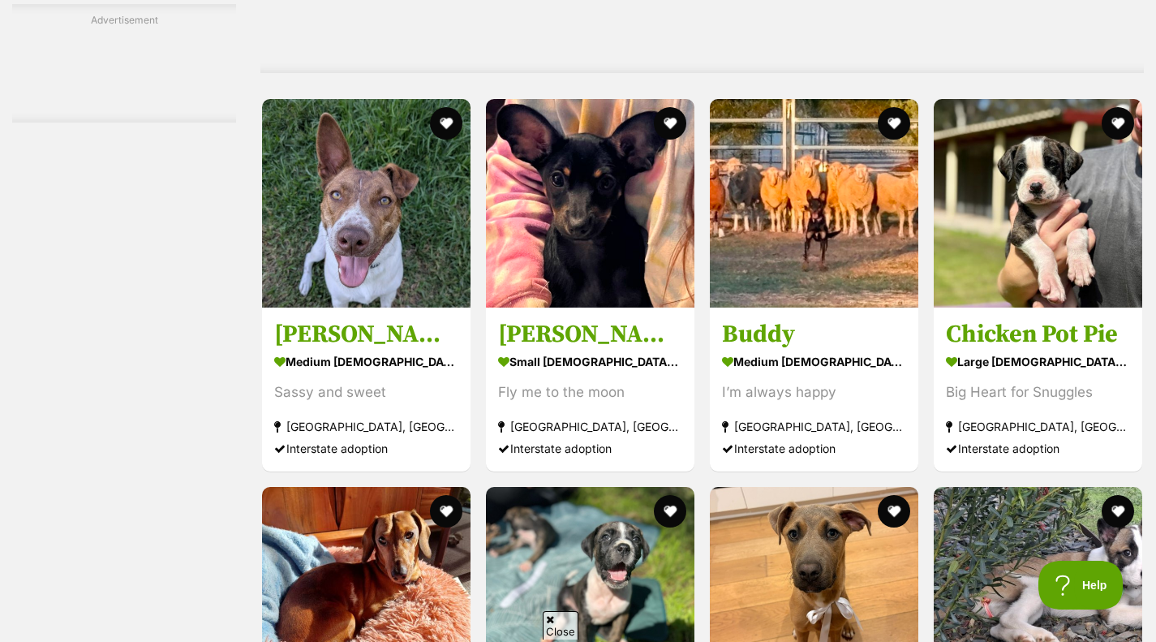
click at [666, 279] on img at bounding box center [590, 203] width 208 height 208
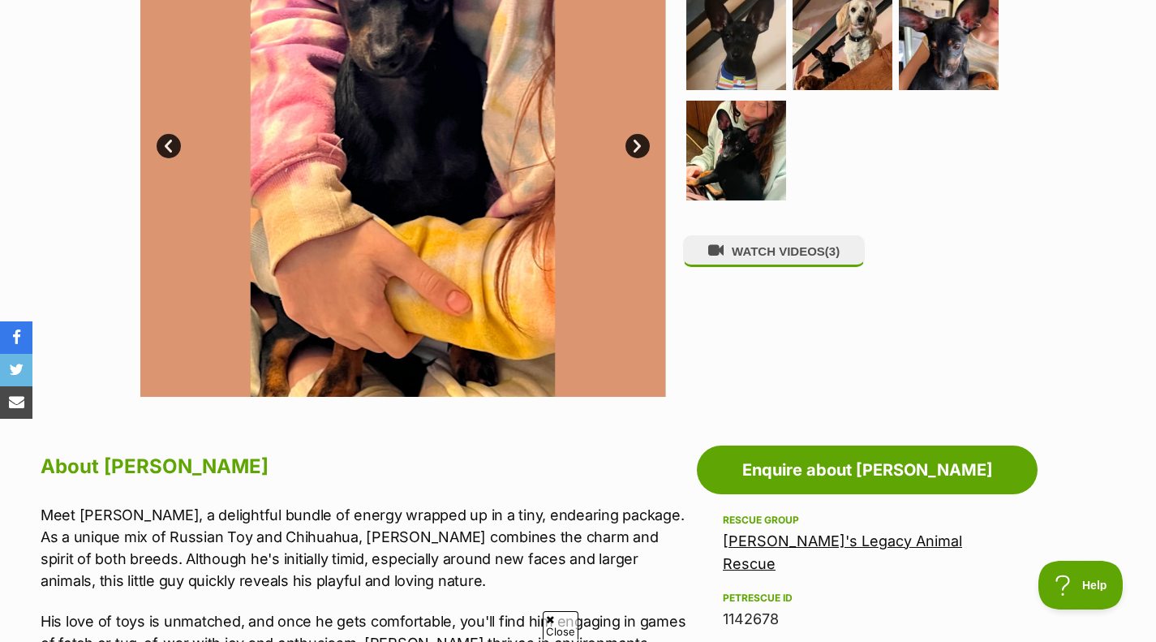
scroll to position [743, 0]
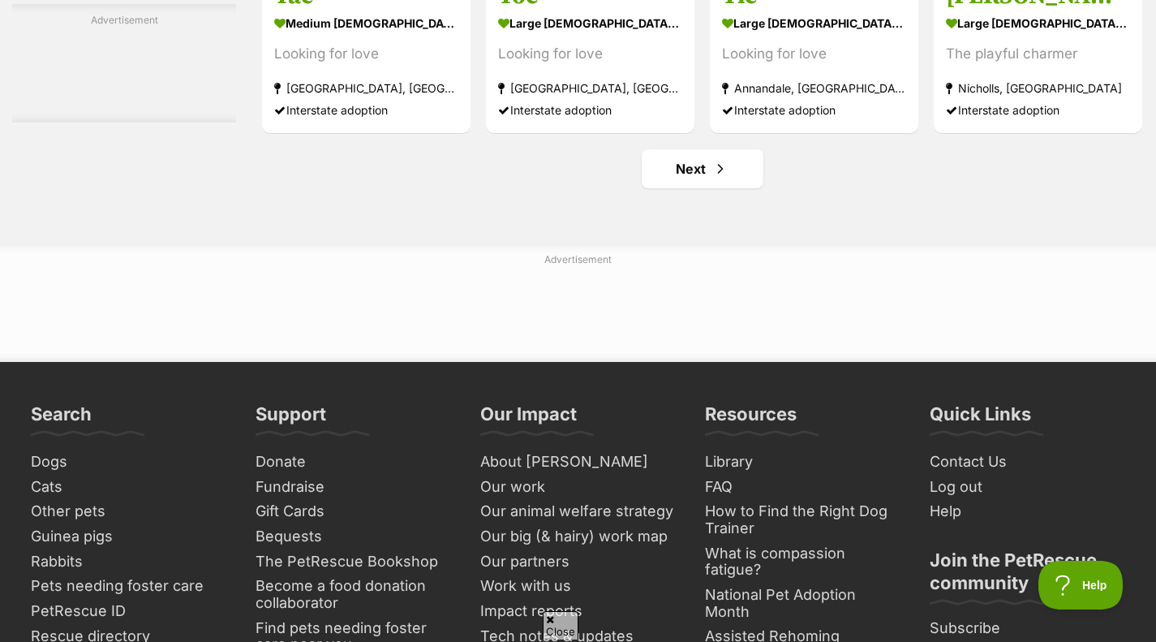
scroll to position [7642, 0]
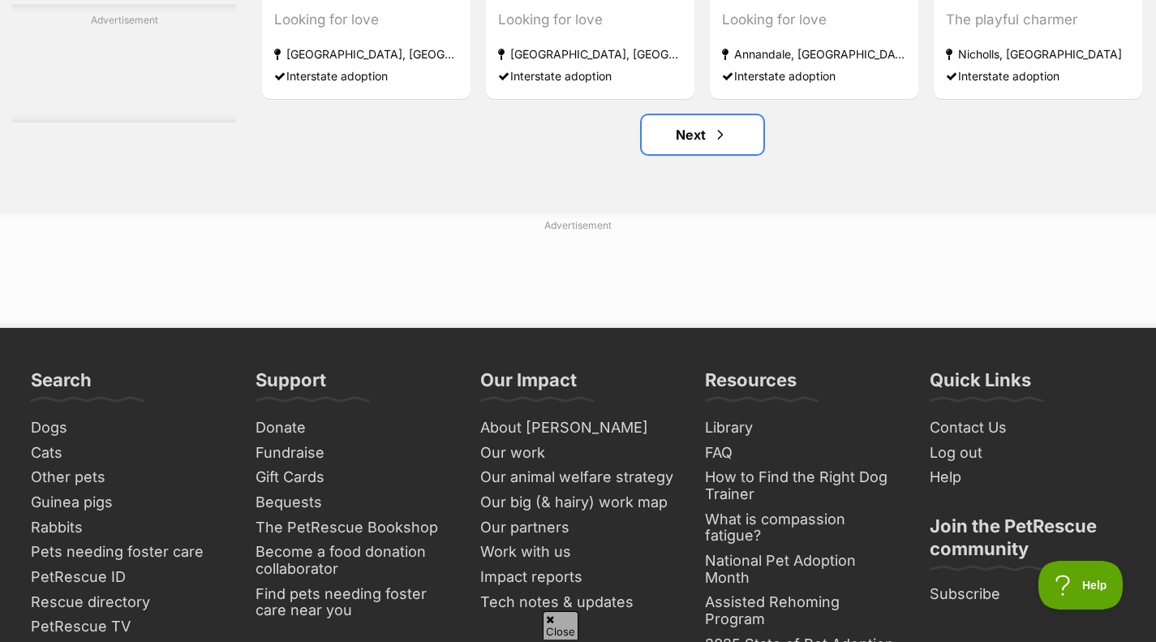
click at [715, 144] on span "Next page" at bounding box center [720, 134] width 16 height 19
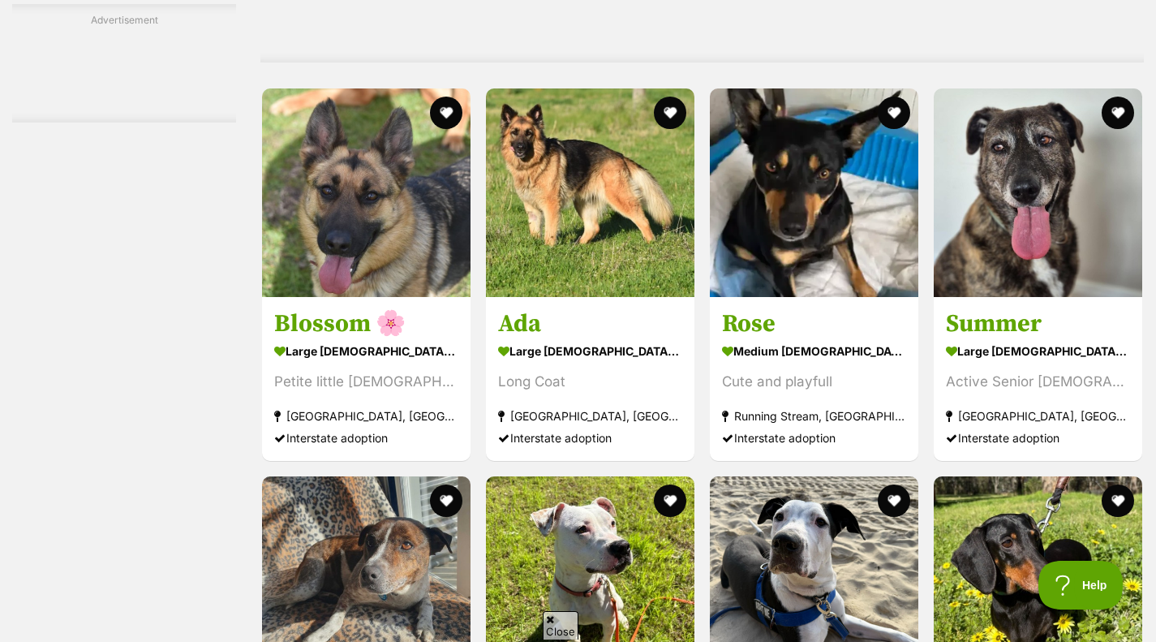
scroll to position [6350, 0]
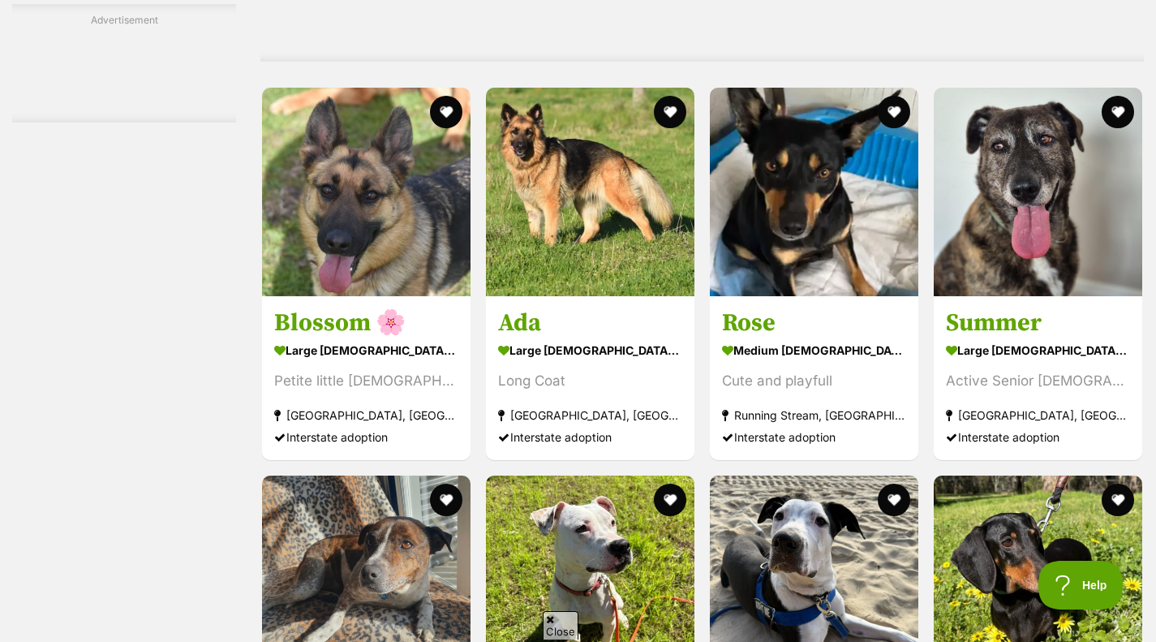
click at [537, 331] on h3 "Ada" at bounding box center [590, 322] width 184 height 31
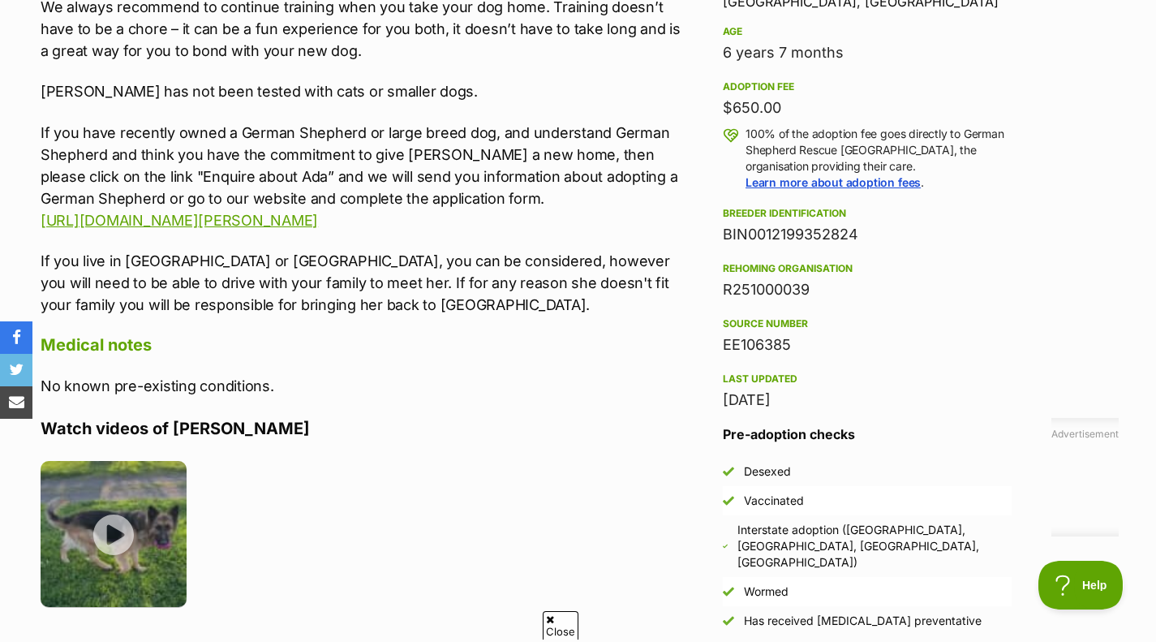
scroll to position [1230, 0]
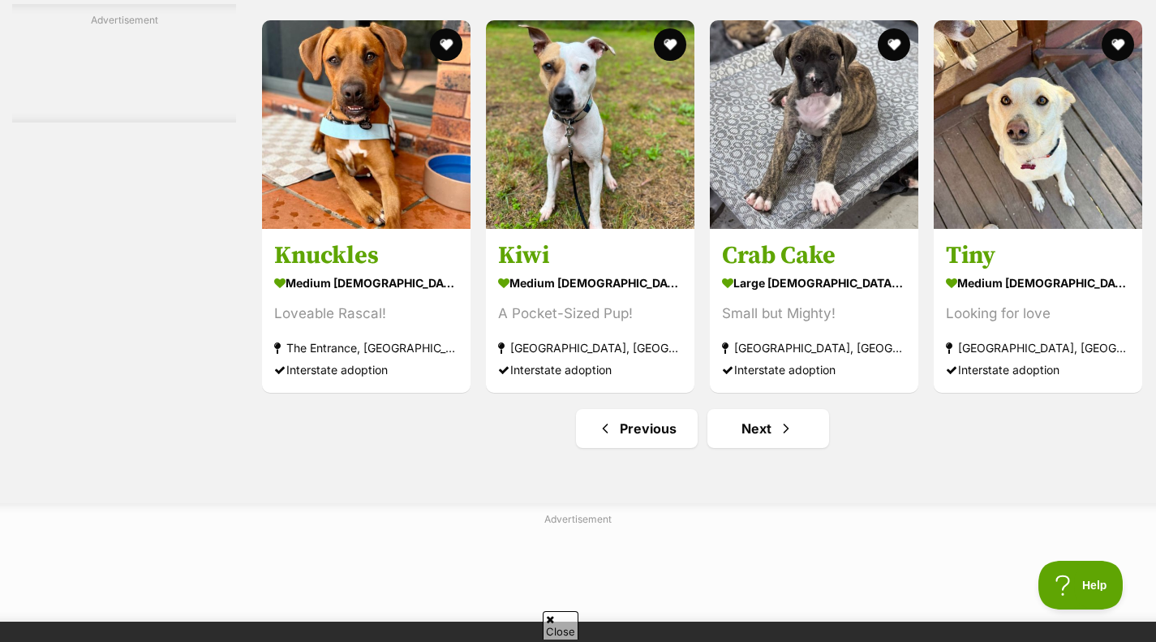
scroll to position [7346, 0]
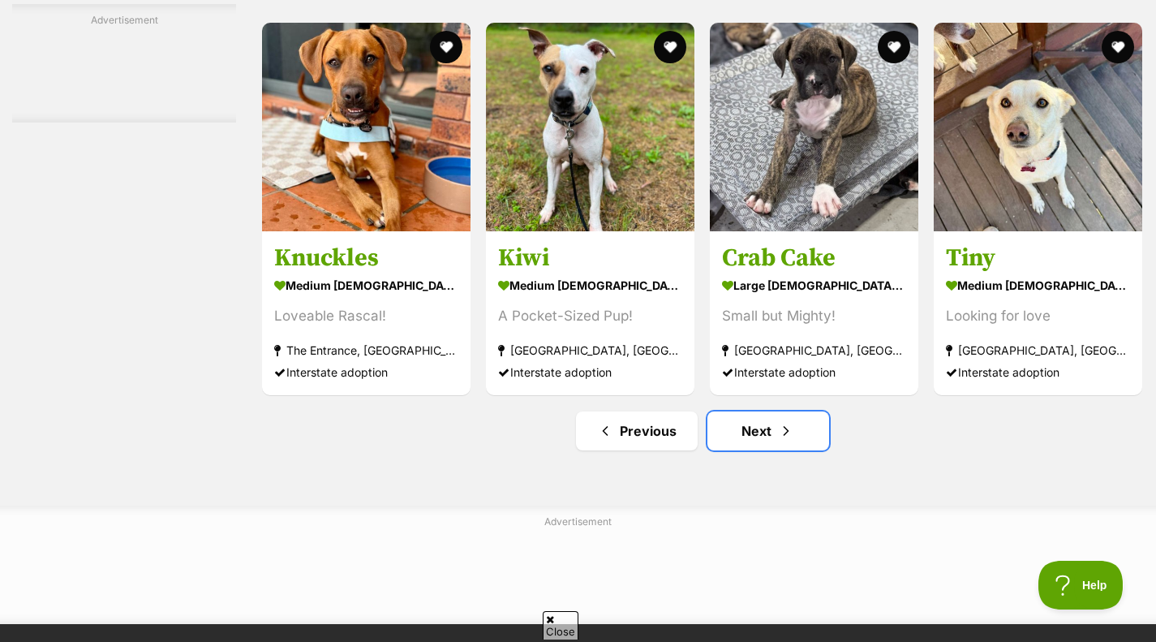
click at [766, 443] on link "Next" at bounding box center [768, 430] width 122 height 39
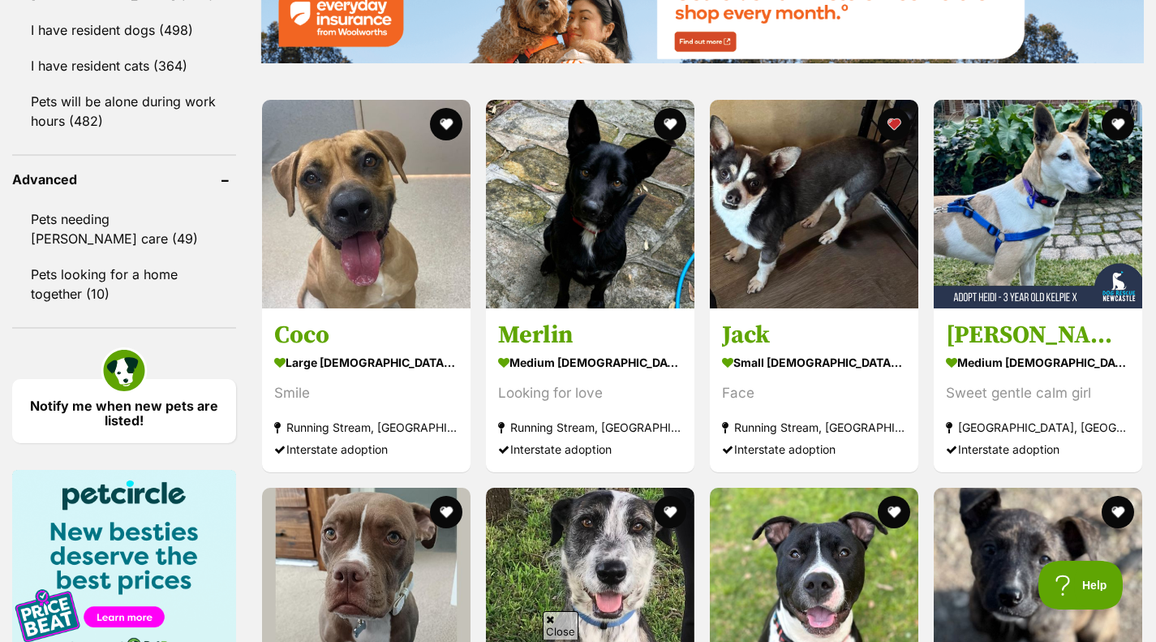
scroll to position [1993, 0]
